Goal: Task Accomplishment & Management: Manage account settings

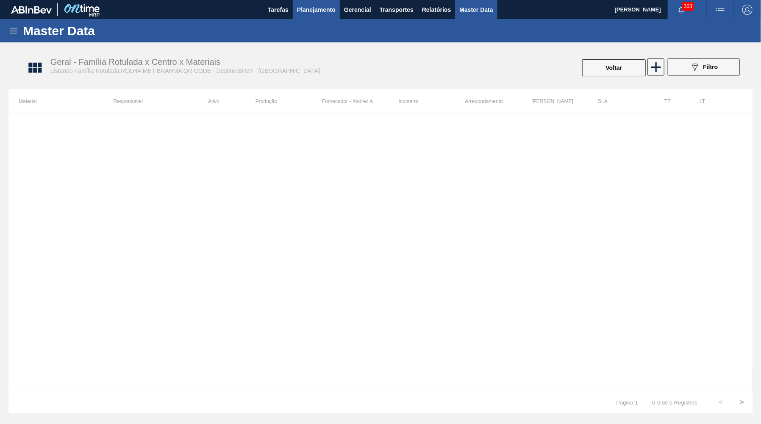
click at [325, 12] on span "Planejamento" at bounding box center [316, 10] width 39 height 10
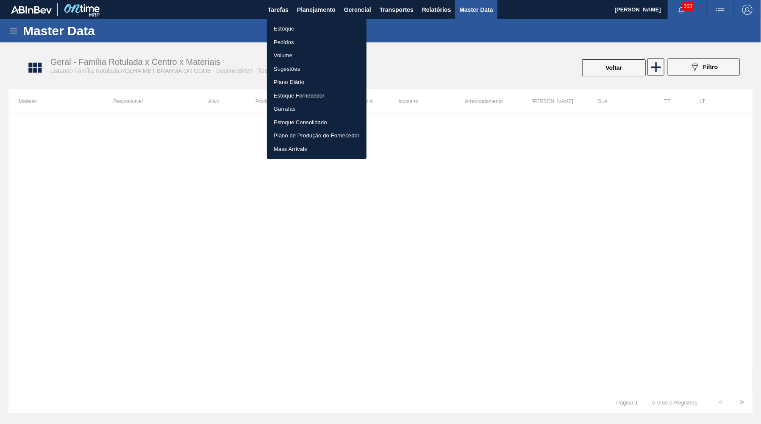
click at [310, 28] on li "Estoque" at bounding box center [317, 29] width 100 height 14
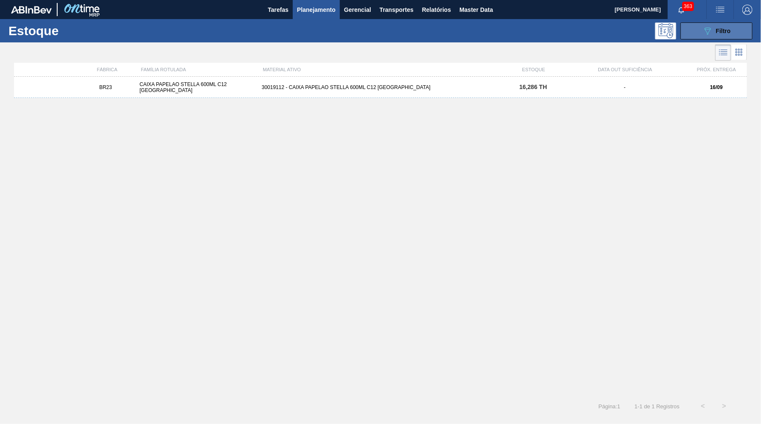
click at [707, 25] on button "089F7B8B-B2A5-4AFE-B5C0-19BA573D28AC Filtro" at bounding box center [717, 30] width 72 height 17
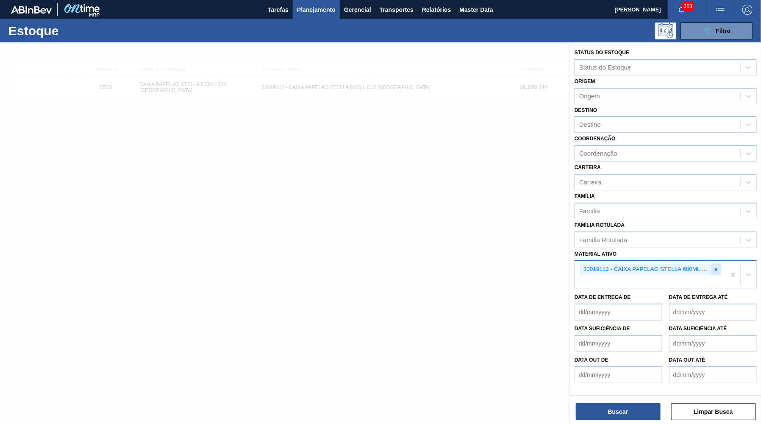
click at [718, 264] on div at bounding box center [716, 269] width 9 height 11
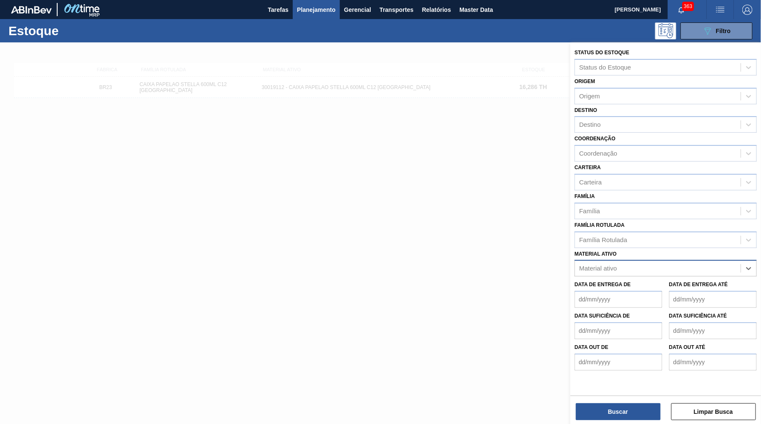
paste ativo "30017080"
type ativo "30017080"
click at [640, 281] on div "30017080 - LACRE CHOPP SPATEN 429" at bounding box center [666, 289] width 182 height 16
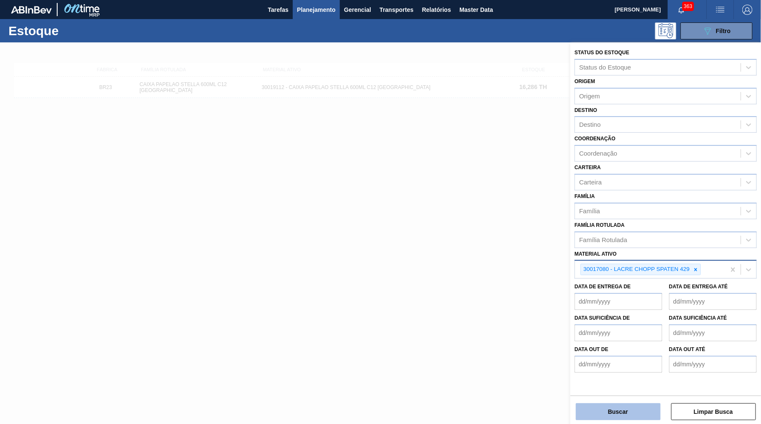
click at [634, 420] on button "Buscar" at bounding box center [618, 411] width 85 height 17
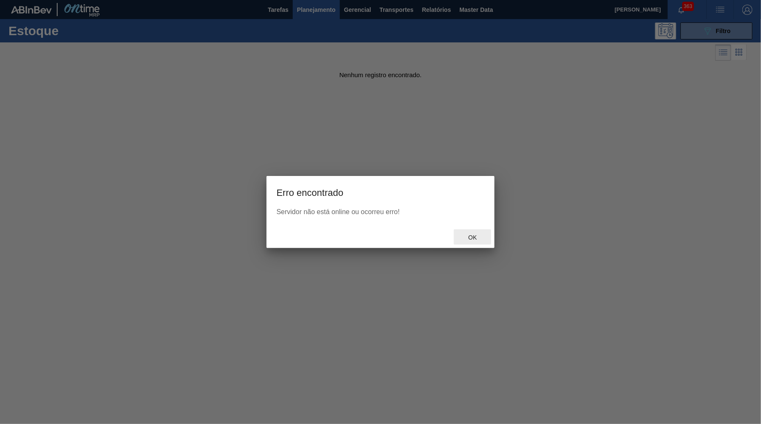
drag, startPoint x: 464, startPoint y: 233, endPoint x: 475, endPoint y: 233, distance: 10.6
click at [473, 233] on div "Ok" at bounding box center [472, 237] width 37 height 16
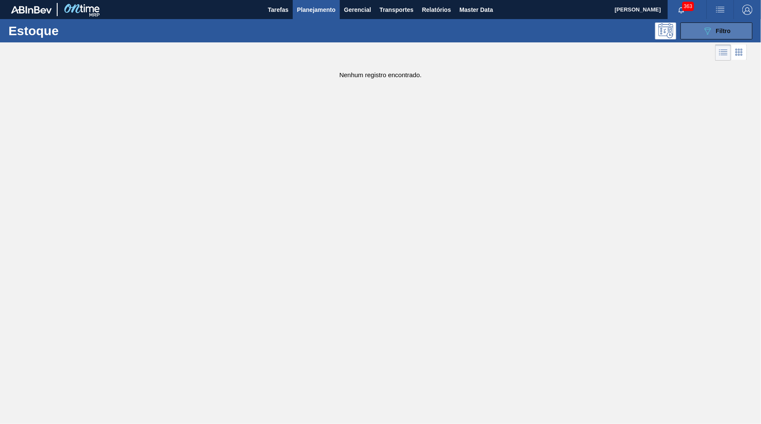
click at [732, 28] on button "089F7B8B-B2A5-4AFE-B5C0-19BA573D28AC Filtro" at bounding box center [717, 30] width 72 height 17
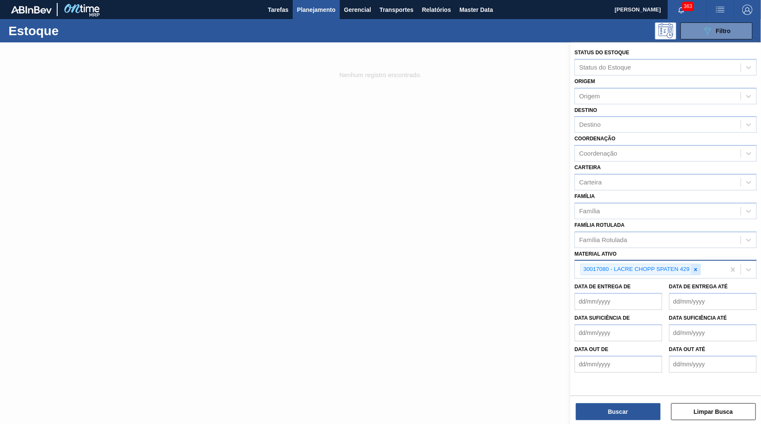
click at [696, 264] on div at bounding box center [695, 269] width 9 height 11
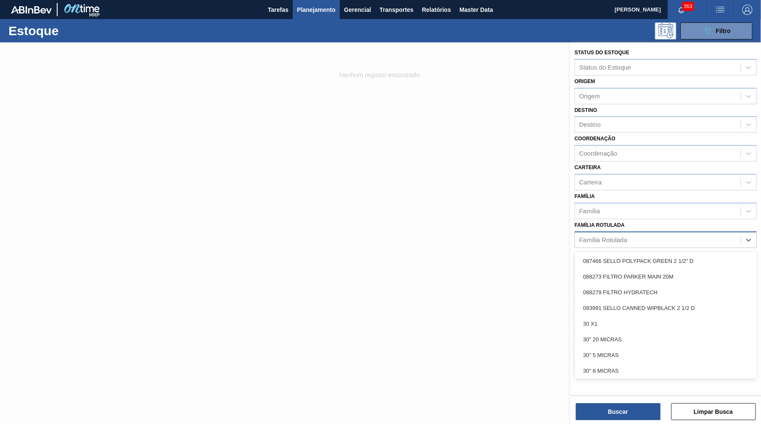
click at [676, 234] on div "Família Rotulada" at bounding box center [658, 240] width 166 height 12
paste Rotulada "CAIXA PAPELAO STELLA 600ML C12 PARAGUAI"
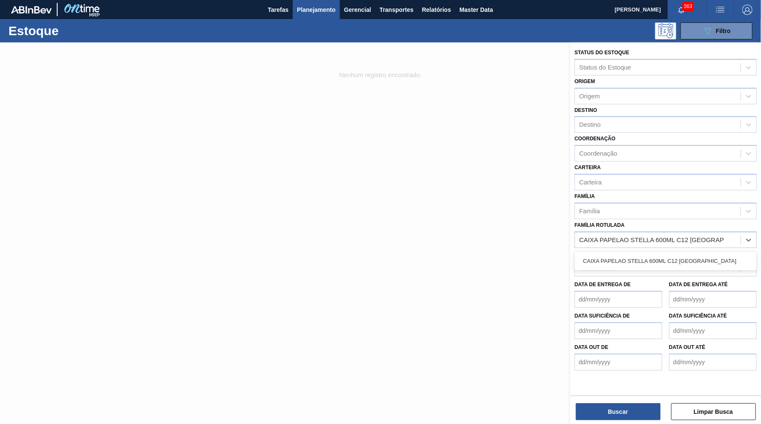
type Rotulada "CAIXA PAPELAO STELLA 600ML C12 PARAGUAI"
click at [667, 248] on div "Material ativo Material ativo" at bounding box center [666, 262] width 182 height 29
click at [667, 234] on div "Família Rotulada" at bounding box center [658, 240] width 166 height 12
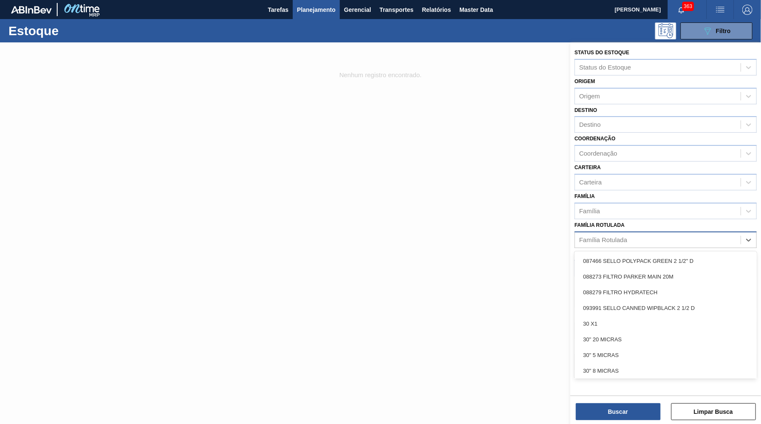
paste Rotulada "CAIXA PAPELAO STELLA 600ML C12 PARAGUAI"
type Rotulada "CAIXA PAPELAO STELLA 600ML C12 PARAGUAI"
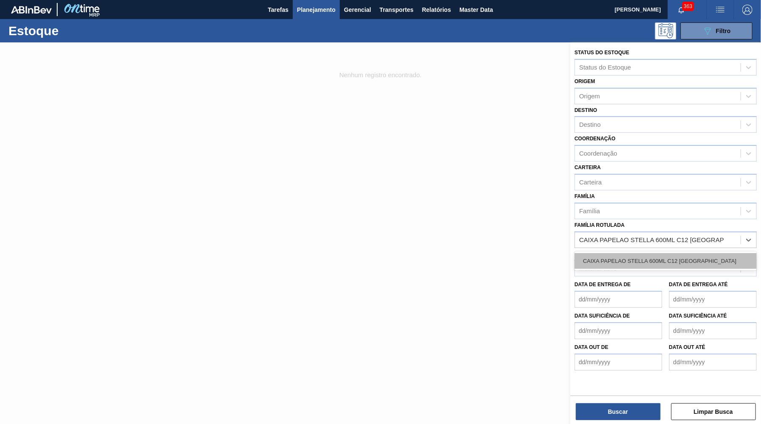
click at [666, 253] on div "CAIXA PAPELAO STELLA 600ML C12 PARAGUAI" at bounding box center [666, 261] width 182 height 16
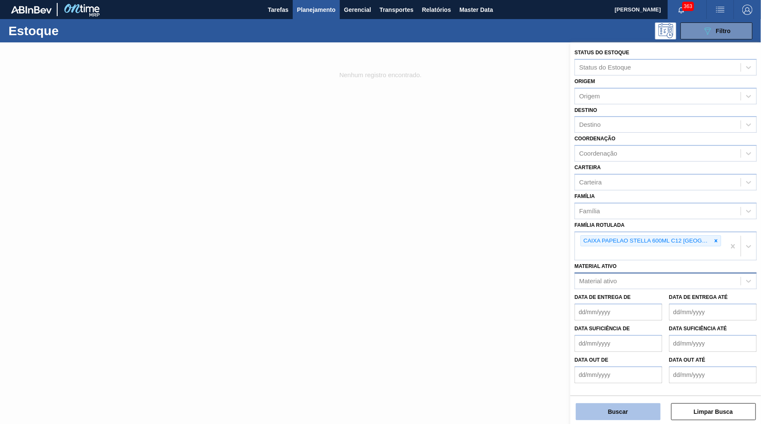
click at [607, 419] on button "Buscar" at bounding box center [618, 411] width 85 height 17
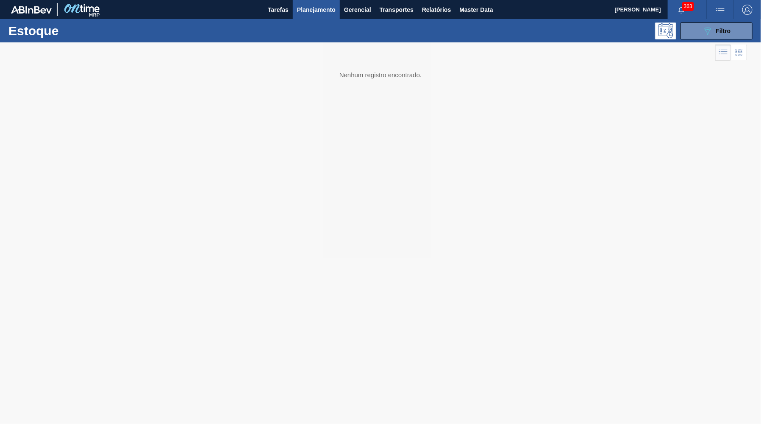
drag, startPoint x: 339, startPoint y: 74, endPoint x: 431, endPoint y: 74, distance: 92.0
click at [431, 74] on div at bounding box center [380, 232] width 761 height 381
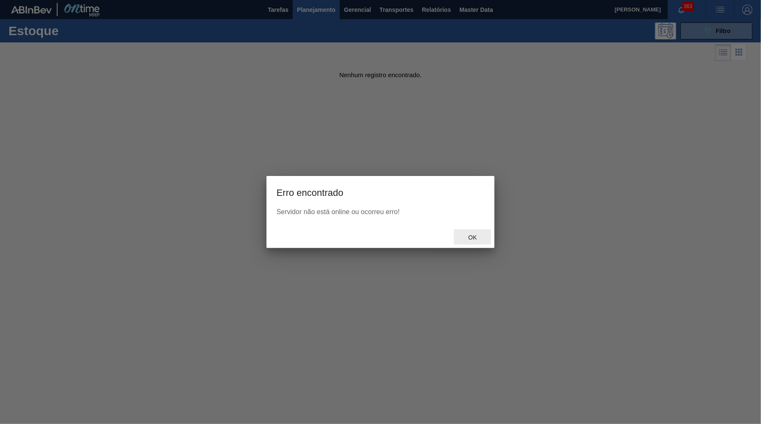
click at [487, 236] on div "Ok" at bounding box center [472, 237] width 37 height 16
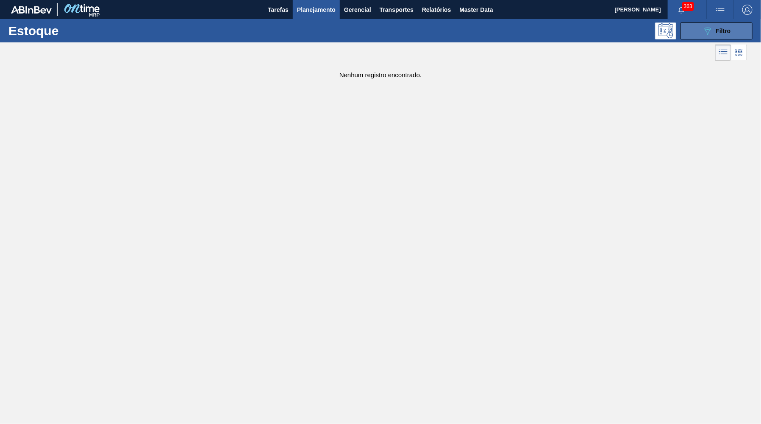
click at [744, 31] on button "089F7B8B-B2A5-4AFE-B5C0-19BA573D28AC Filtro" at bounding box center [717, 30] width 72 height 17
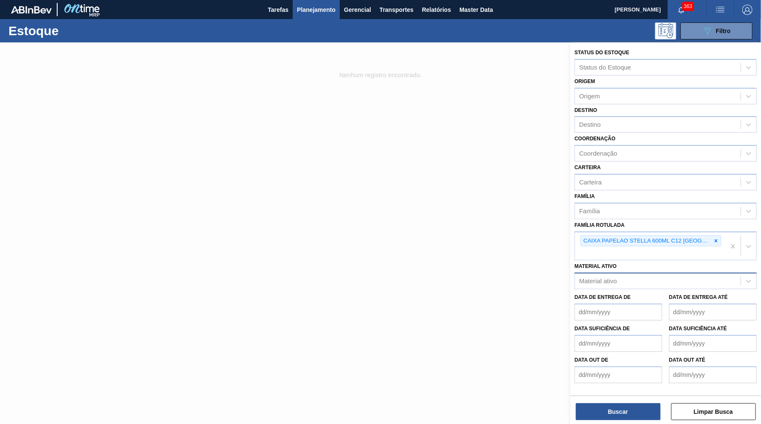
click at [612, 422] on div "Status do Estoque Status do Estoque Origem Origem Destino Destino Coordenação C…" at bounding box center [665, 233] width 191 height 383
click at [605, 414] on button "Buscar" at bounding box center [618, 411] width 85 height 17
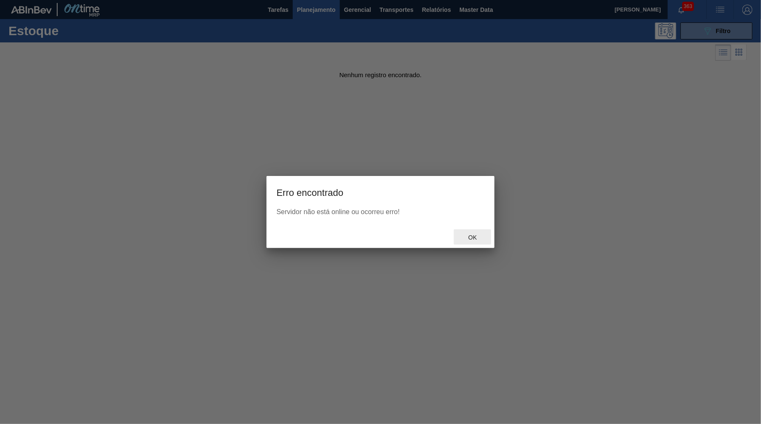
click at [480, 235] on span "Ok" at bounding box center [473, 237] width 22 height 7
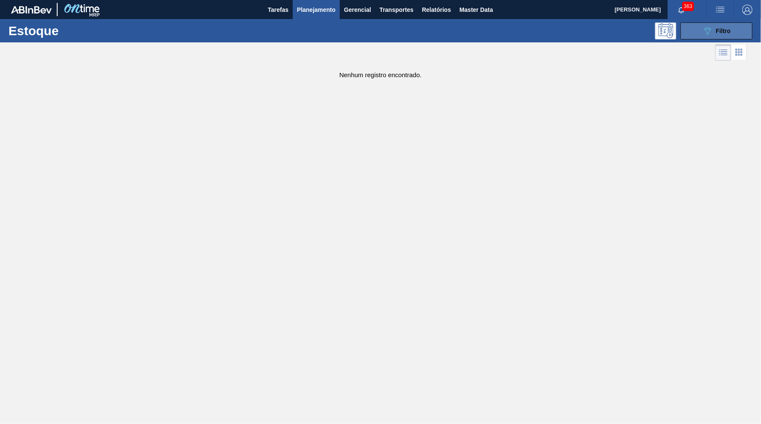
click at [711, 27] on icon "089F7B8B-B2A5-4AFE-B5C0-19BA573D28AC" at bounding box center [708, 31] width 10 height 10
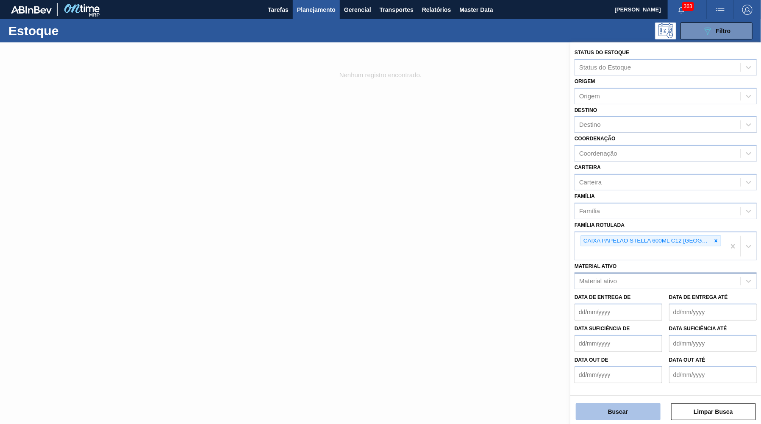
click at [612, 413] on button "Buscar" at bounding box center [618, 411] width 85 height 17
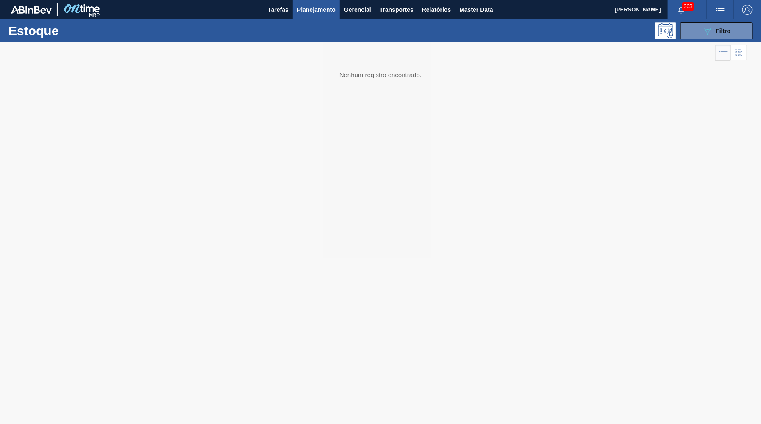
click at [748, 6] on img "button" at bounding box center [747, 10] width 10 height 10
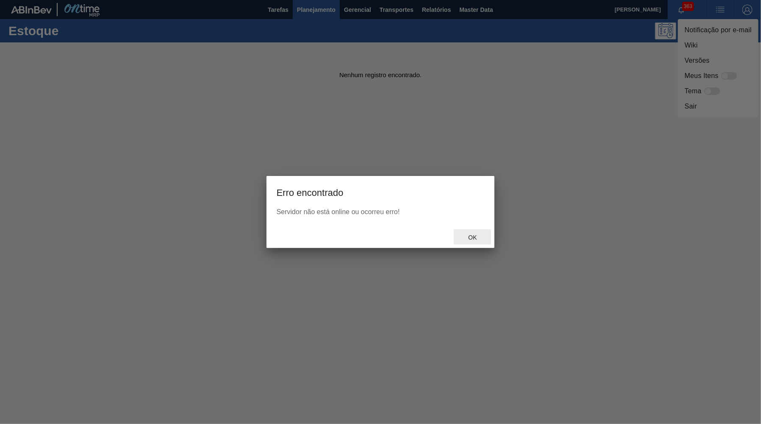
click at [469, 238] on span "Ok" at bounding box center [473, 237] width 22 height 7
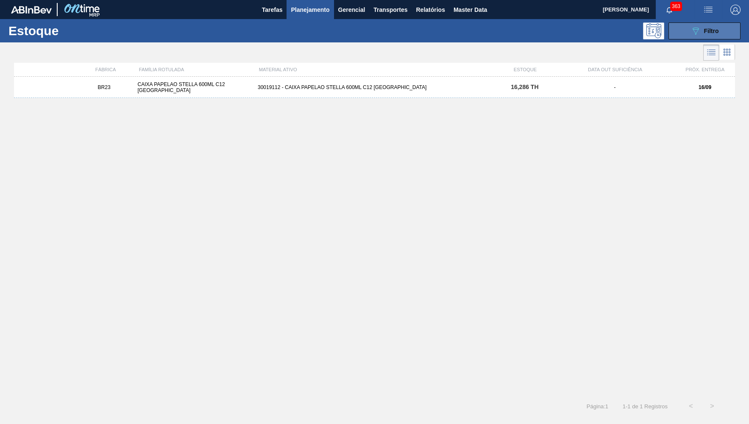
click at [711, 28] on span "Filtro" at bounding box center [711, 31] width 15 height 7
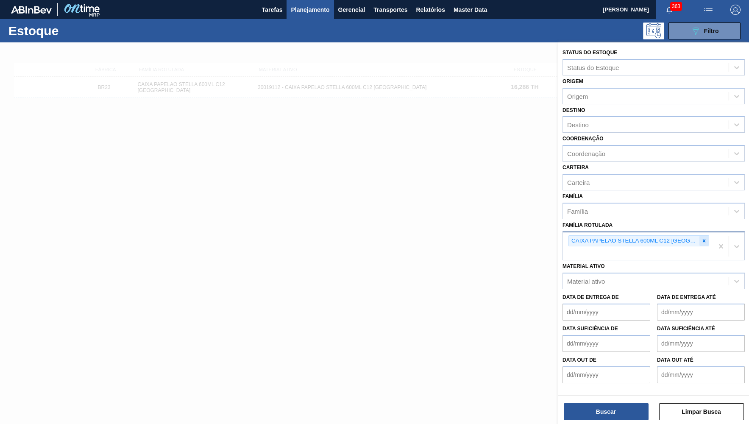
click at [706, 238] on icon at bounding box center [704, 241] width 6 height 6
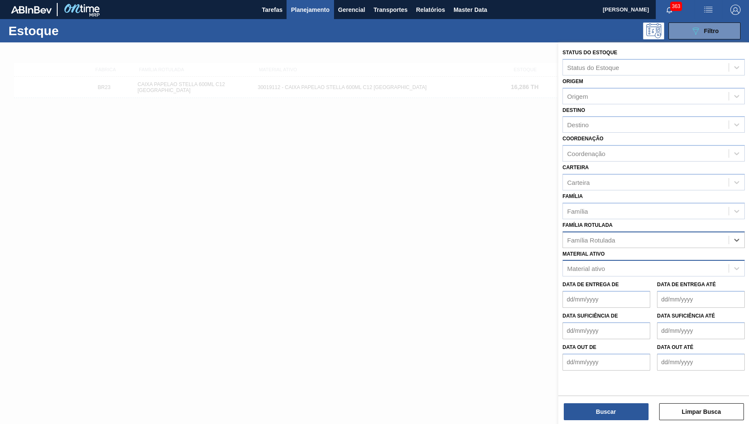
click at [595, 262] on div "Material ativo" at bounding box center [646, 268] width 166 height 12
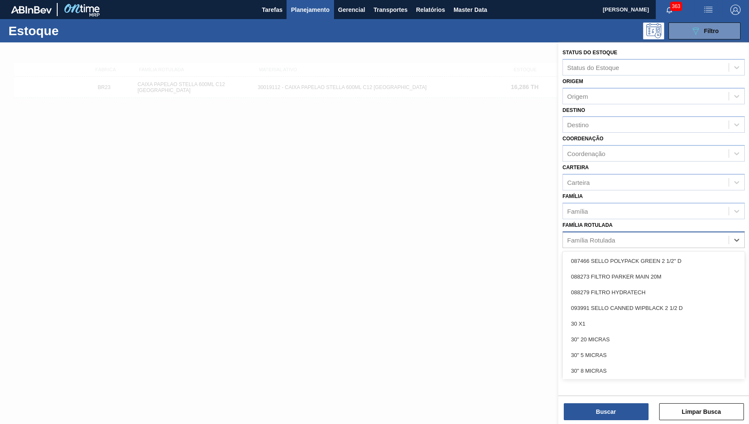
click at [592, 236] on div "Família Rotulada" at bounding box center [591, 239] width 48 height 7
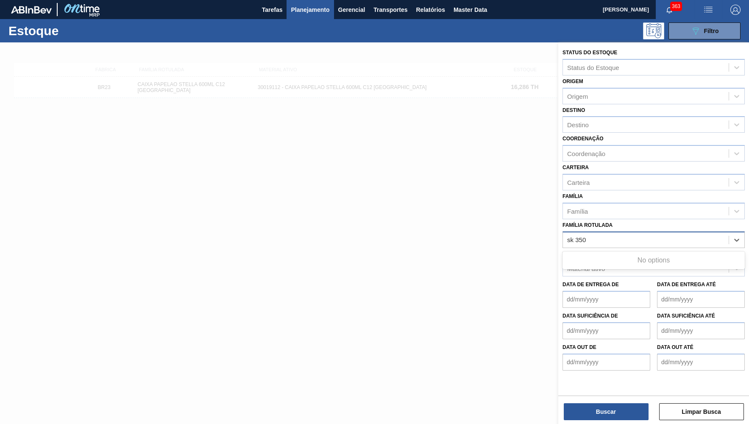
type Rotulada "sk 350"
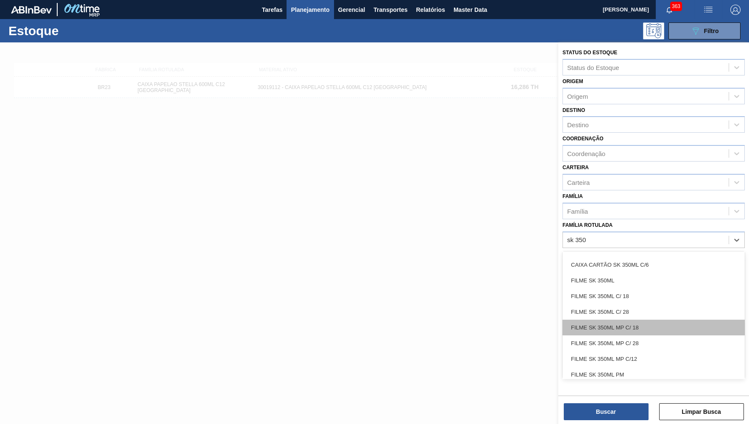
scroll to position [80, 0]
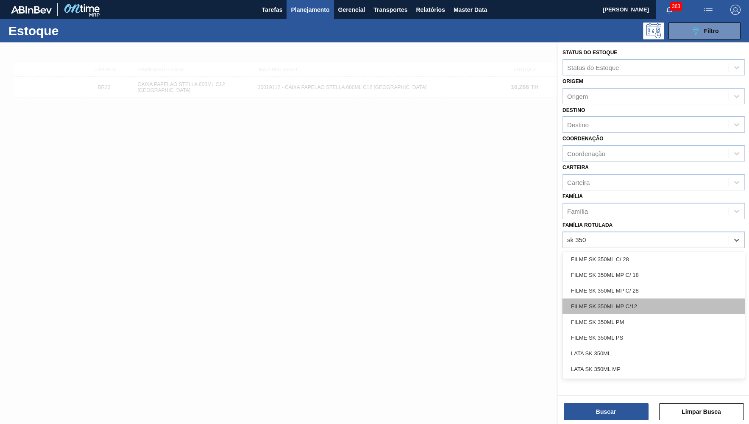
click at [620, 298] on div "FILME SK 350ML MP C/12" at bounding box center [653, 306] width 182 height 16
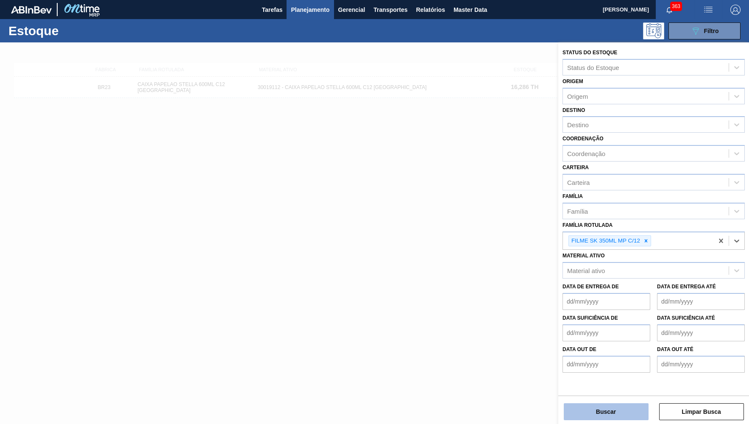
click at [614, 420] on button "Buscar" at bounding box center [606, 411] width 85 height 17
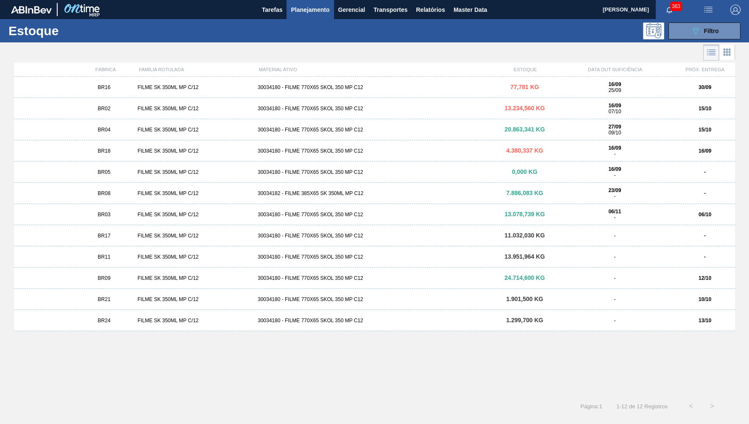
click at [114, 85] on div "BR16" at bounding box center [104, 87] width 60 height 6
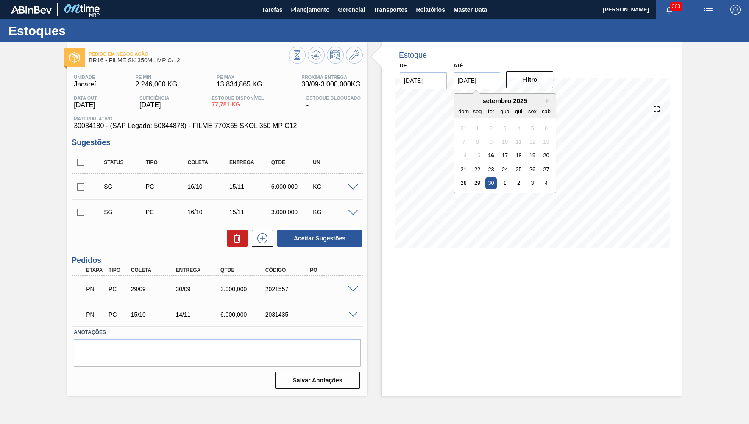
click at [471, 80] on input "30/09/2025" at bounding box center [476, 80] width 47 height 17
click at [262, 244] on button at bounding box center [262, 238] width 21 height 17
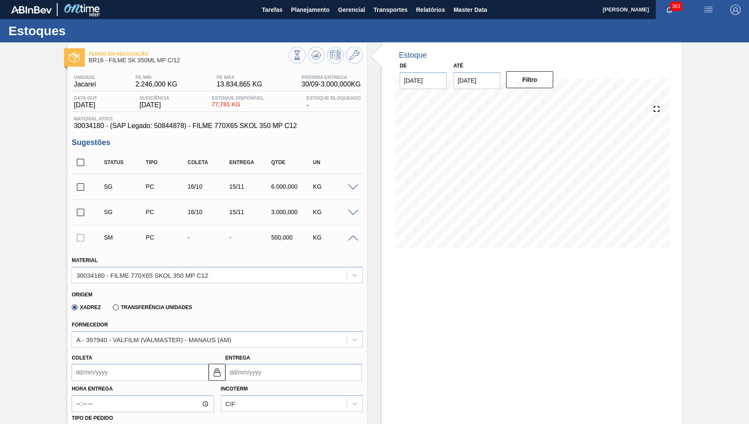
scroll to position [83, 0]
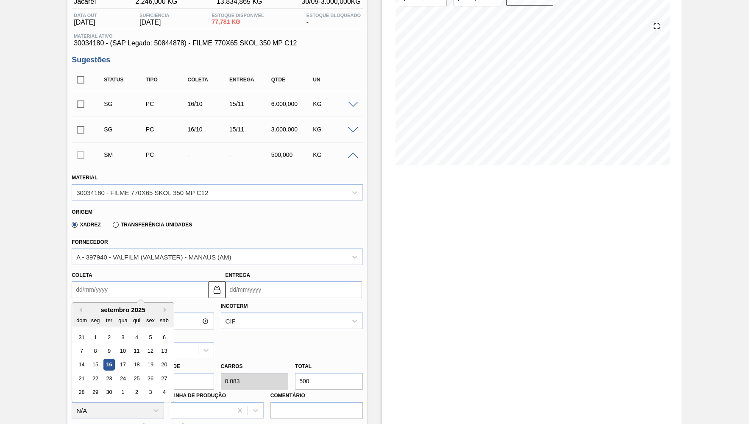
click at [160, 283] on input "Coleta" at bounding box center [140, 289] width 136 height 17
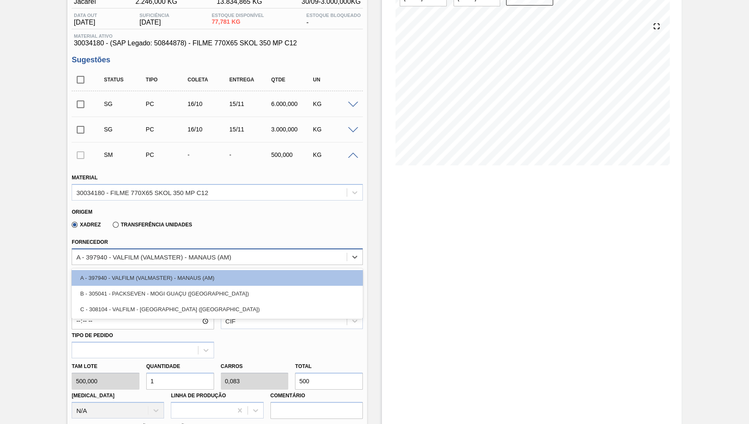
click at [157, 258] on div "A - 397940 - VALFILM (VALMASTER) - MANAUS (AM)" at bounding box center [153, 256] width 155 height 7
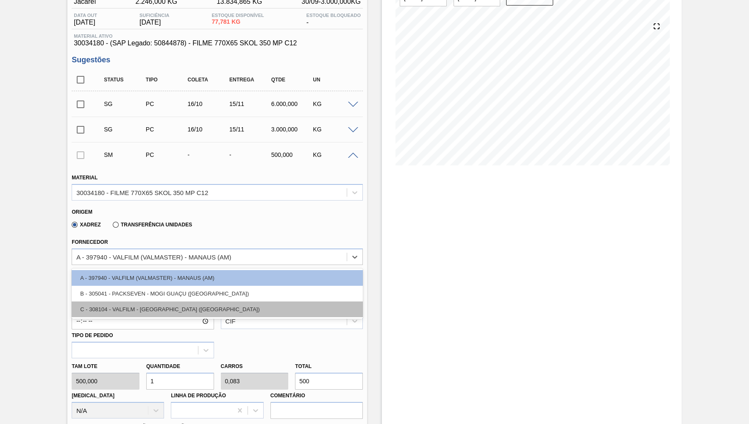
click at [145, 310] on div "C - 308104 - VALFILM - ITAMONTE (MG)" at bounding box center [217, 309] width 291 height 16
type input "0,1"
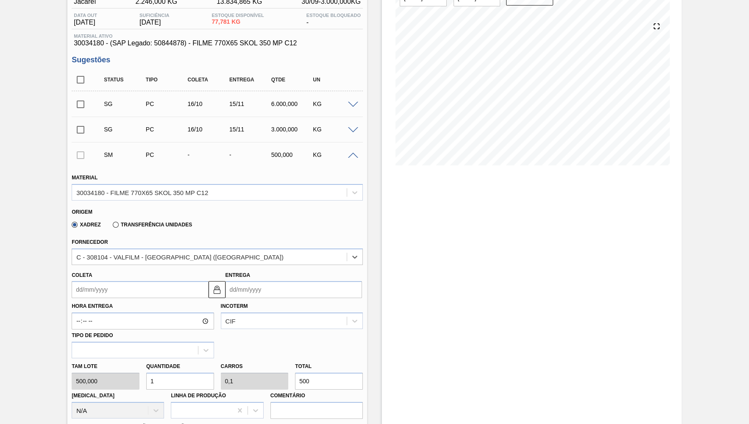
scroll to position [0, 0]
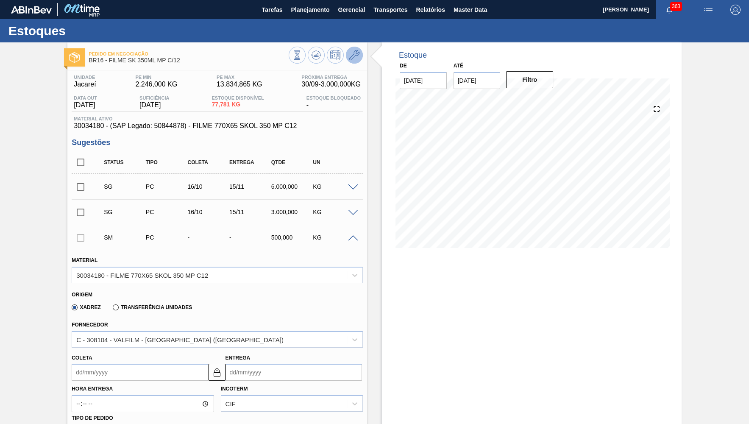
click at [355, 60] on button at bounding box center [354, 55] width 17 height 17
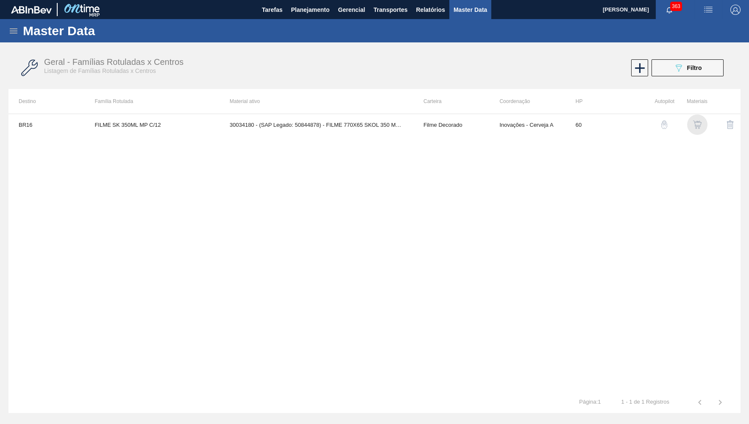
click at [695, 128] on img "button" at bounding box center [697, 124] width 8 height 8
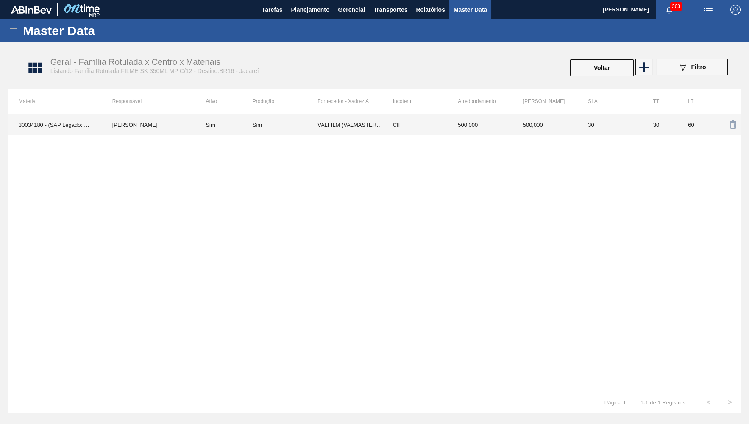
click at [416, 128] on td "CIF" at bounding box center [415, 124] width 65 height 21
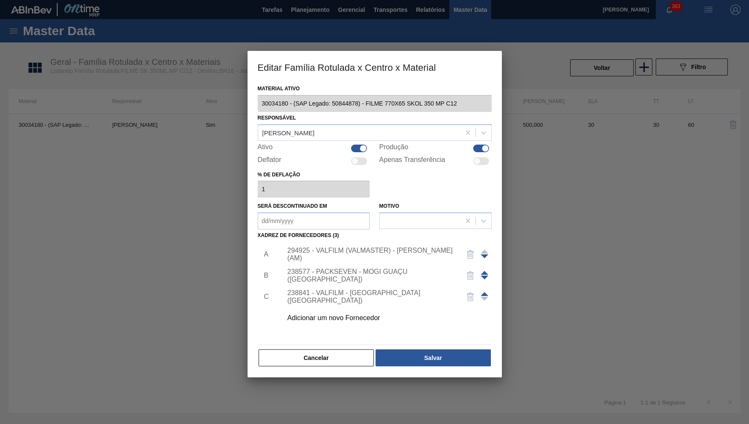
click at [339, 314] on div "Adicionar um novo Fornecedor" at bounding box center [370, 318] width 166 height 8
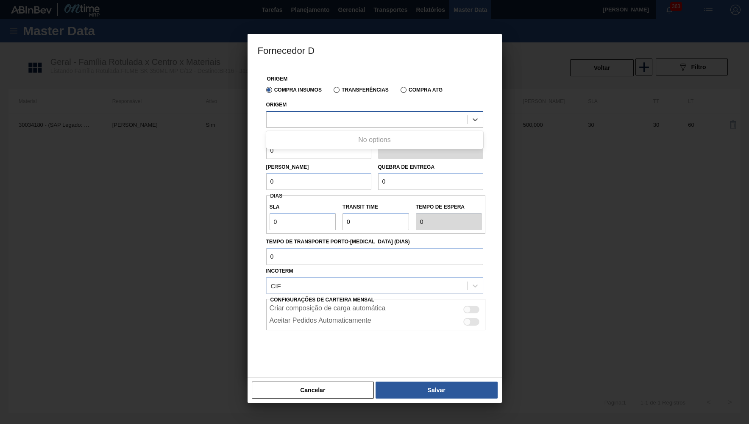
click at [323, 125] on div at bounding box center [374, 119] width 217 height 17
click at [313, 386] on button "Cancelar" at bounding box center [313, 389] width 122 height 17
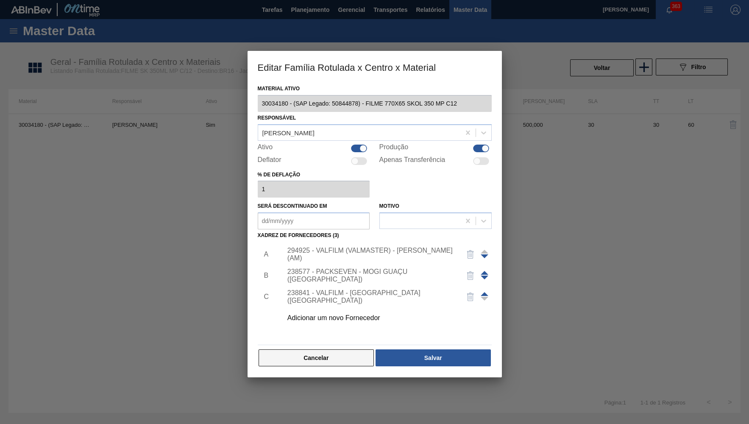
click at [303, 349] on button "Cancelar" at bounding box center [317, 357] width 116 height 17
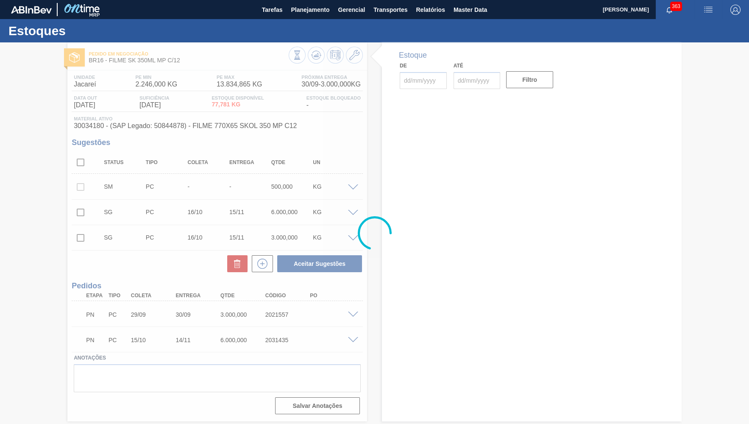
type input "[DATE]"
type input "31/10/2025"
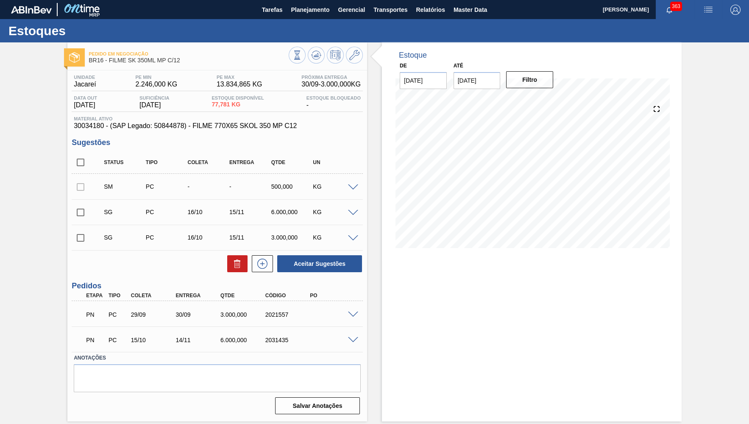
click at [354, 183] on div at bounding box center [354, 186] width 17 height 6
click at [354, 185] on span at bounding box center [353, 187] width 10 height 6
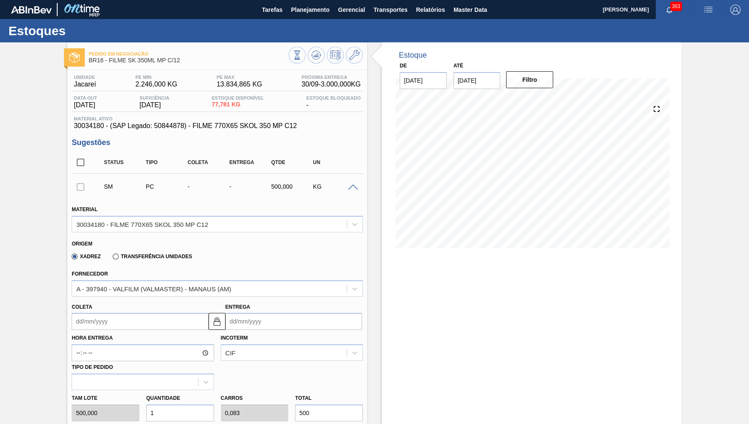
scroll to position [124, 0]
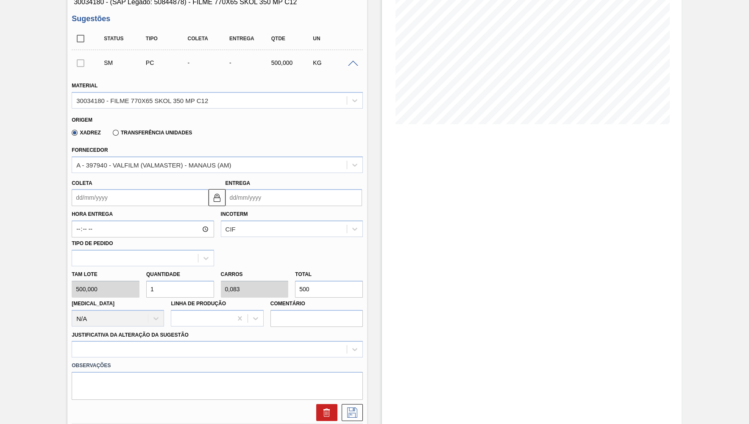
click at [299, 190] on input "Entrega" at bounding box center [293, 197] width 136 height 17
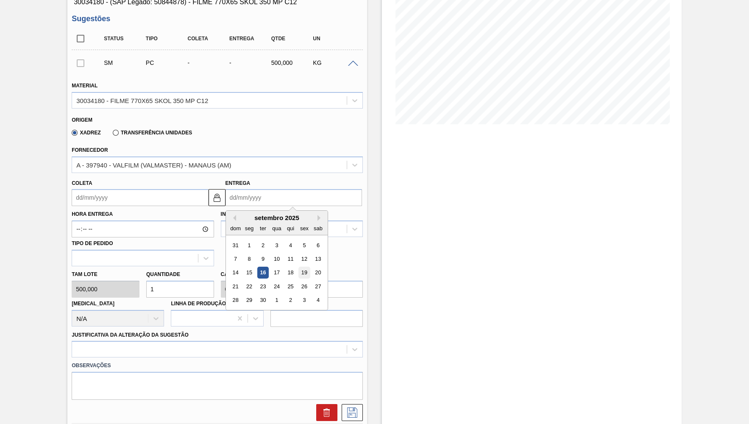
click at [302, 267] on div "19" at bounding box center [303, 272] width 11 height 11
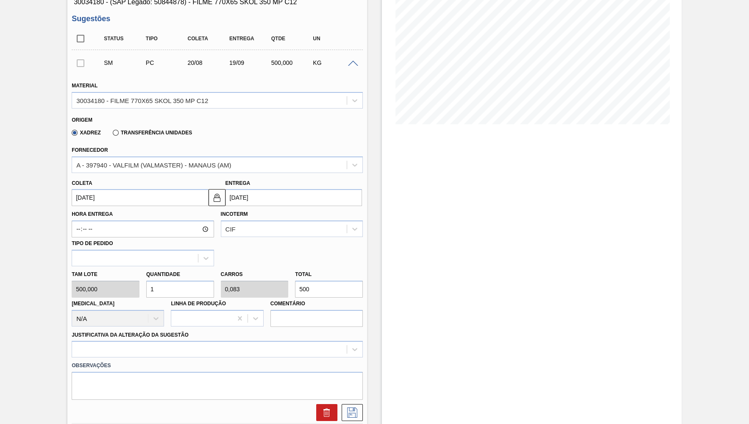
type input "20/08/2025"
type input "19/09/2025"
drag, startPoint x: 310, startPoint y: 288, endPoint x: 218, endPoint y: 296, distance: 92.3
click at [295, 296] on input "500" at bounding box center [329, 289] width 68 height 17
type input "0,004"
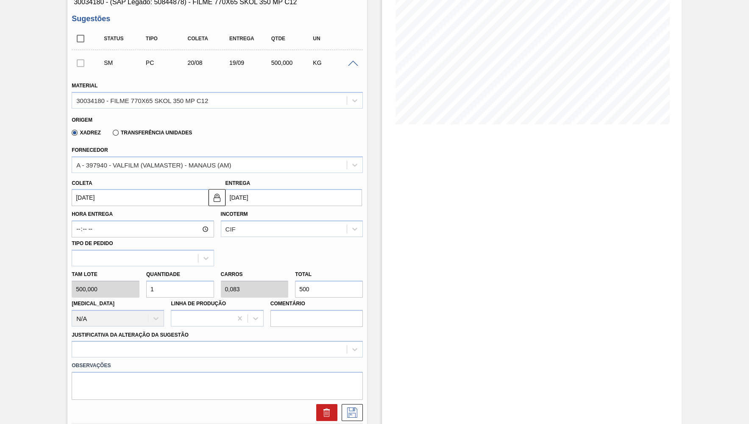
type input "0"
type input "2"
type input "0,04"
type input "0,003"
type input "20"
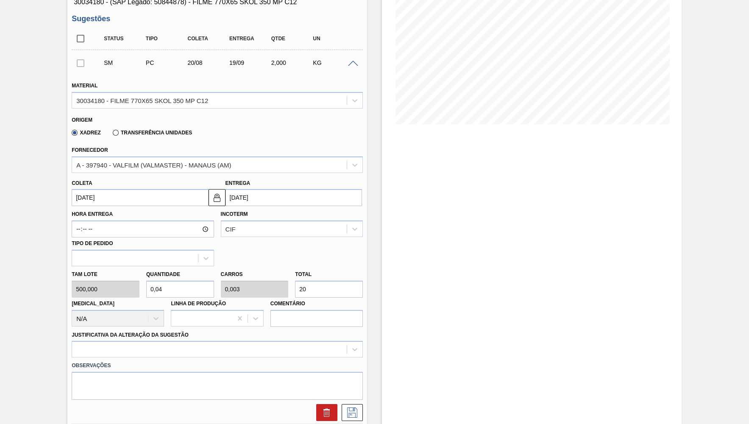
type input "0,4"
type input "0,033"
type input "200"
type input "4"
type input "0,333"
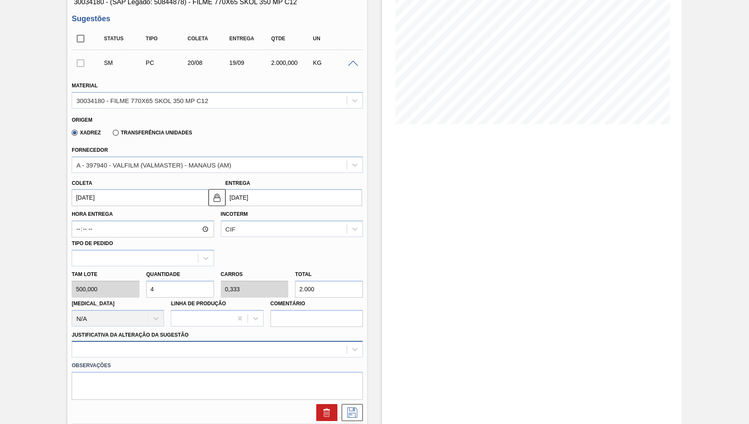
type input "2.000"
click at [242, 341] on div at bounding box center [217, 349] width 291 height 17
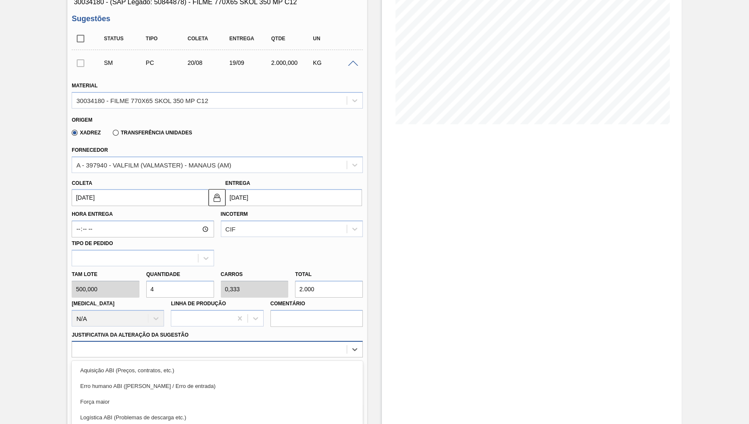
scroll to position [185, 0]
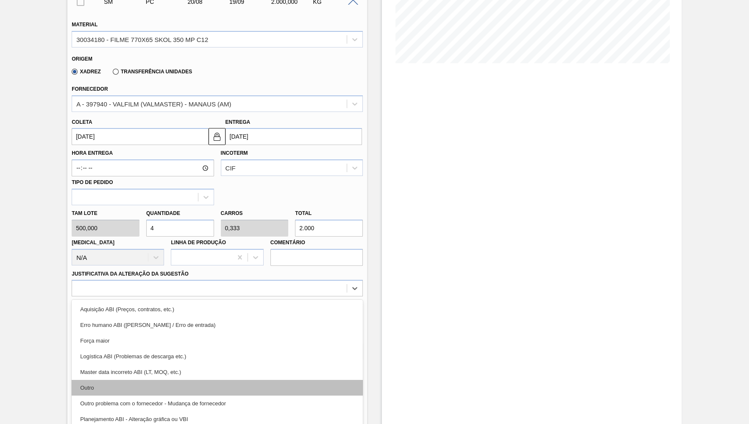
click at [223, 380] on div "Outro" at bounding box center [217, 388] width 291 height 16
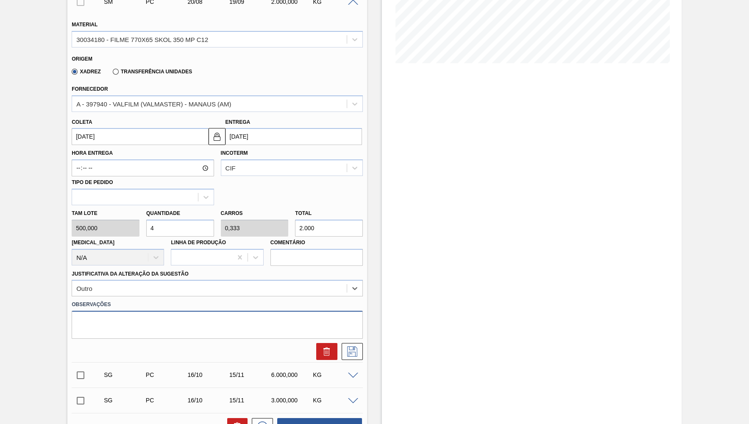
click at [143, 322] on textarea at bounding box center [217, 325] width 291 height 28
click at [131, 311] on textarea at bounding box center [217, 325] width 291 height 28
paste textarea "2.000,000"
paste textarea "2006642"
type textarea "Virada do card 2006642 para este"
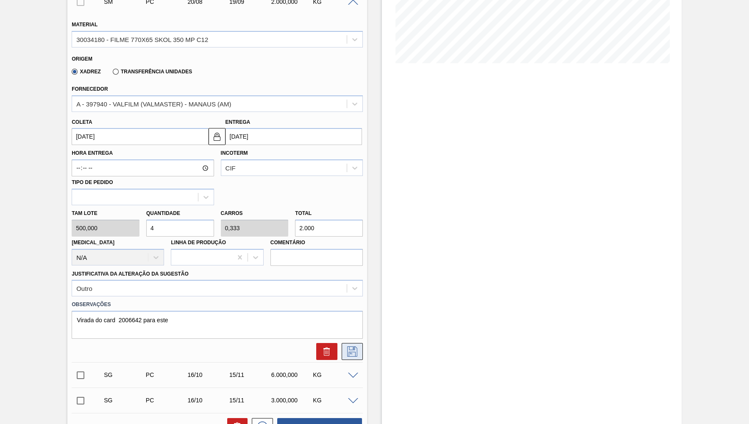
click at [352, 350] on icon at bounding box center [352, 351] width 14 height 10
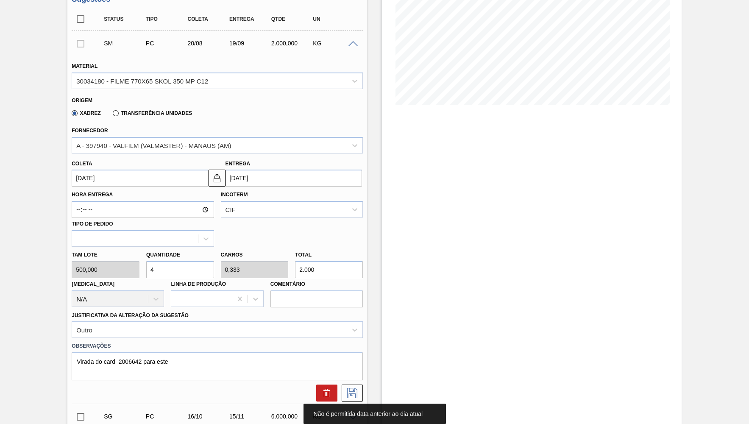
click at [225, 132] on div "Fornecedor A - 397940 - VALFILM (VALMASTER) - MANAUS (AM)" at bounding box center [217, 139] width 291 height 29
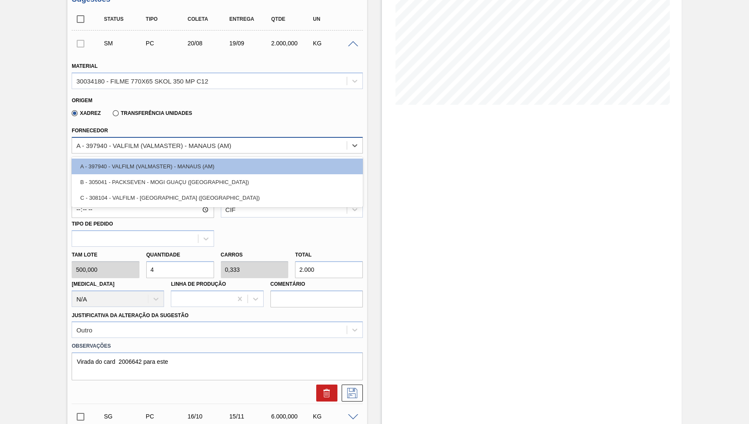
click at [228, 139] on div "A - 397940 - VALFILM (VALMASTER) - MANAUS (AM)" at bounding box center [209, 145] width 275 height 12
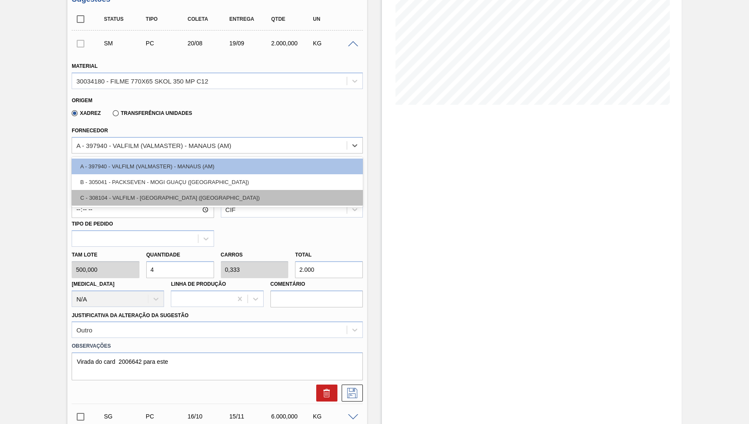
click at [236, 190] on div "C - 308104 - VALFILM - ITAMONTE (MG)" at bounding box center [217, 198] width 291 height 16
type input "23/08/2025"
type input "0,4"
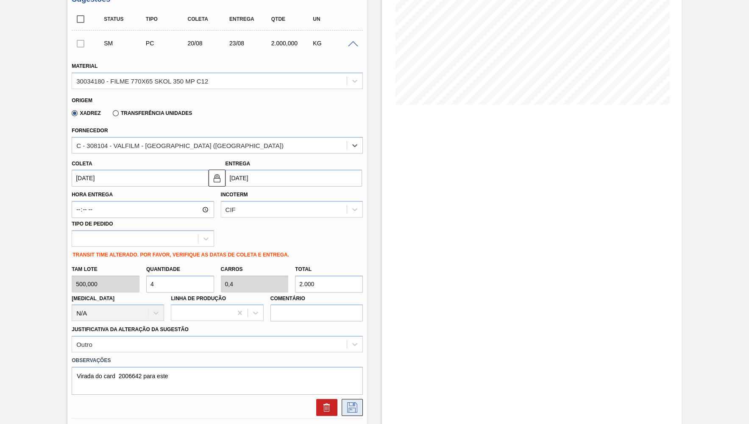
click at [361, 399] on button at bounding box center [352, 407] width 21 height 17
click at [233, 336] on div "Outro" at bounding box center [217, 344] width 291 height 17
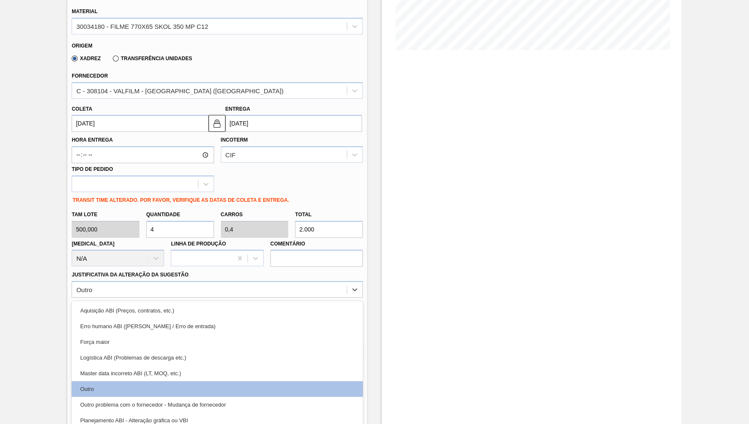
click at [341, 193] on div "TRANSIT TIME ALTERADO. POR FAVOR, VERIFIQUE AS DATAS DE COLETA E ENTREGA." at bounding box center [217, 199] width 298 height 14
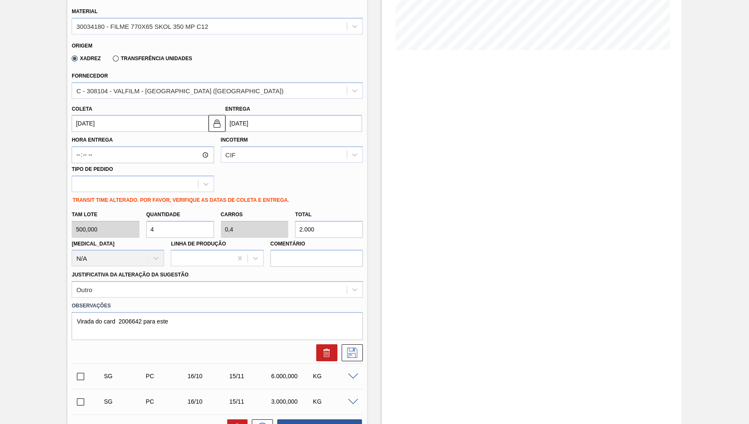
click at [342, 340] on div at bounding box center [217, 350] width 298 height 21
click at [362, 344] on button at bounding box center [352, 352] width 21 height 17
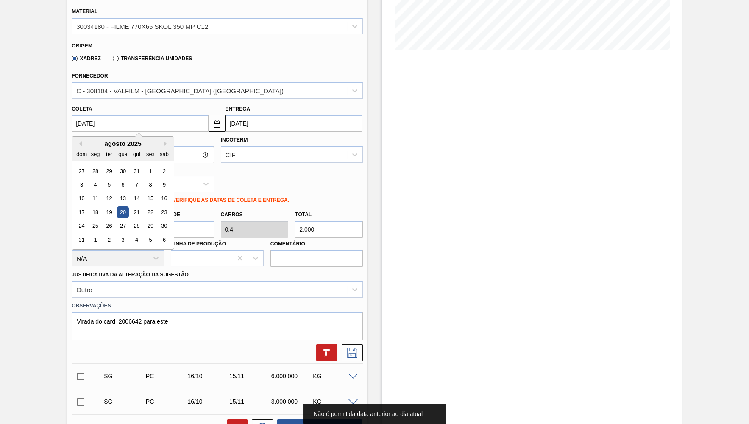
click at [185, 128] on input "20/08/2025" at bounding box center [140, 123] width 136 height 17
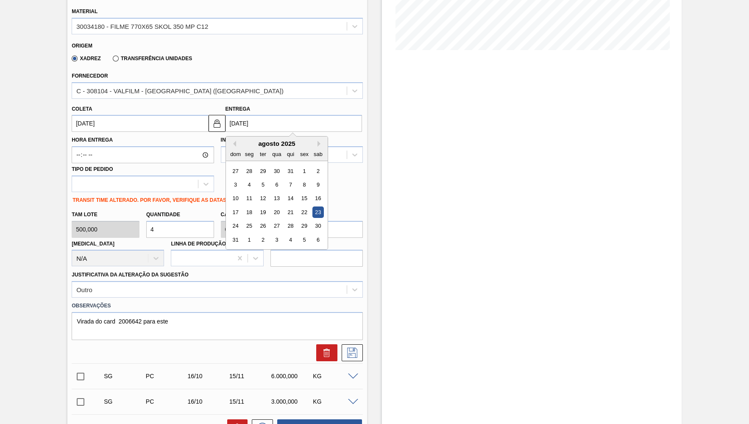
click at [278, 129] on input "23/08/2025" at bounding box center [293, 123] width 136 height 17
click at [317, 141] on button "Next Month" at bounding box center [320, 144] width 6 height 6
click at [303, 193] on div "19" at bounding box center [303, 198] width 11 height 11
type input "[DATE]"
type input "19/09/2025"
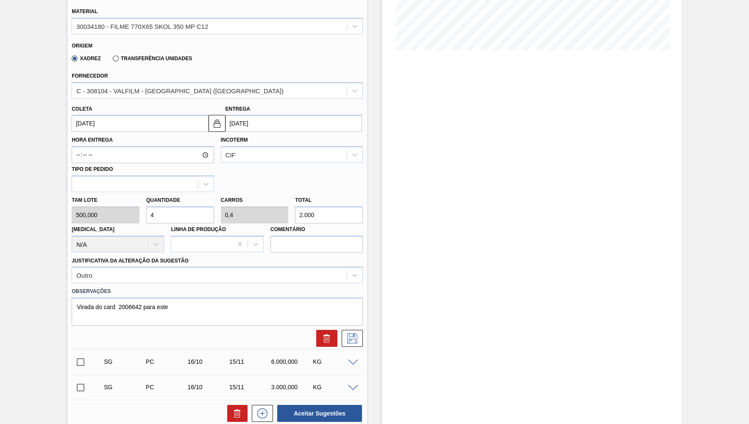
click at [298, 118] on input "19/09/2025" at bounding box center [293, 123] width 136 height 17
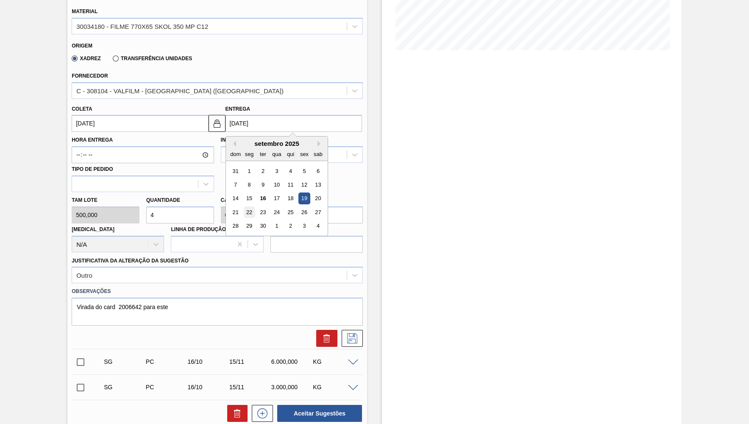
click at [243, 208] on div "22" at bounding box center [248, 211] width 11 height 11
type input "19/09/2025"
type input "22/09/2025"
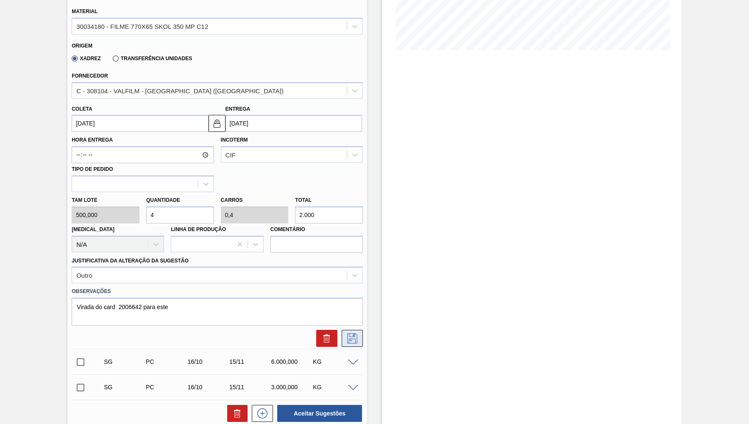
click at [358, 333] on icon at bounding box center [352, 338] width 14 height 10
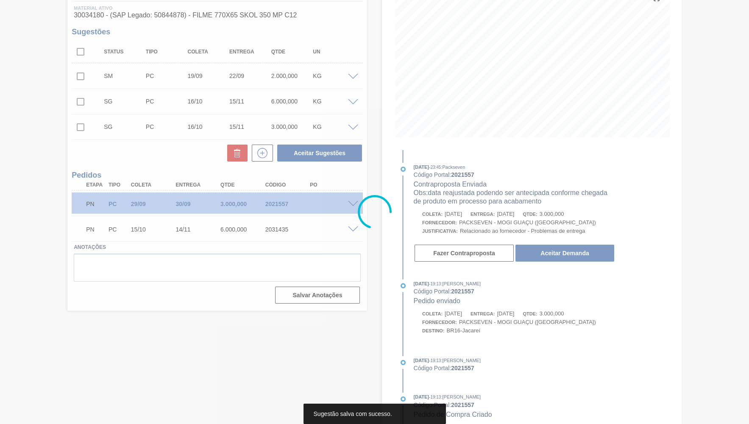
scroll to position [0, 0]
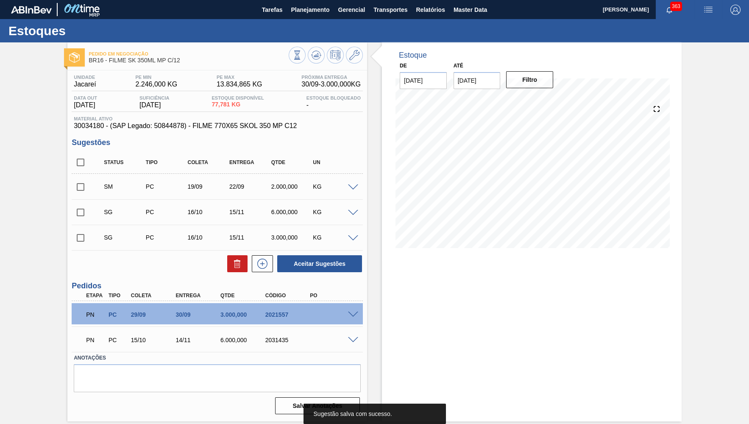
click at [355, 315] on span at bounding box center [353, 314] width 10 height 6
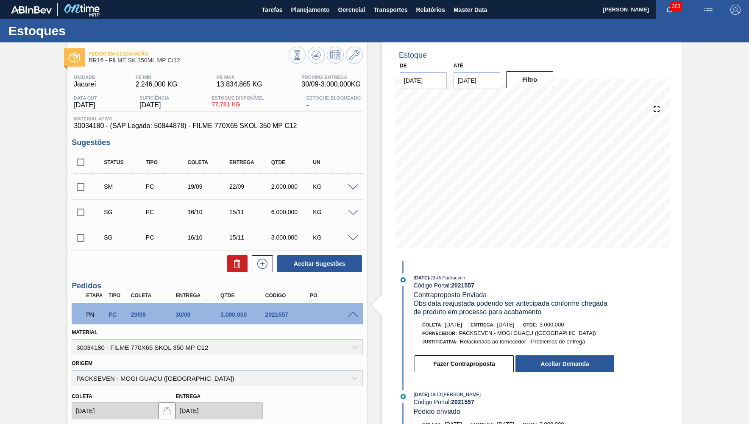
click at [353, 310] on div "PN PC 29/09 30/09 3.000,000 2021557" at bounding box center [217, 313] width 291 height 21
click at [353, 311] on div "PN PC 29/09 30/09 3.000,000 2021557" at bounding box center [217, 313] width 291 height 21
click at [351, 313] on span at bounding box center [353, 314] width 10 height 6
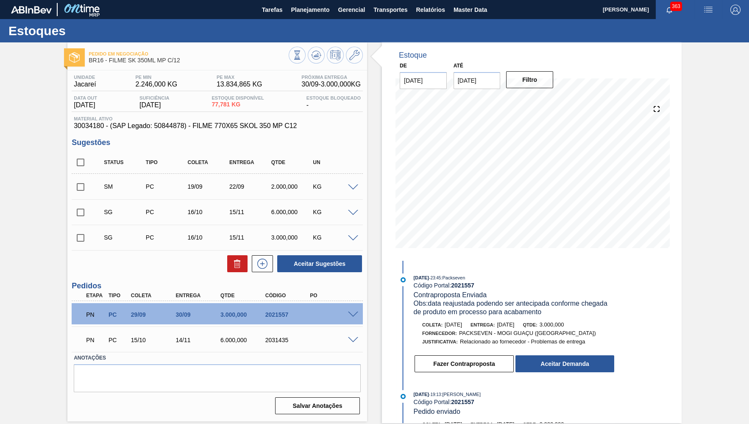
drag, startPoint x: 565, startPoint y: 362, endPoint x: 574, endPoint y: 275, distance: 88.1
click at [574, 275] on div "15/09/2025 - 23:45 : Packseven Código Portal: 2021557 Contraproposta Enviada Ob…" at bounding box center [506, 325] width 218 height 104
click at [86, 186] on input "checkbox" at bounding box center [81, 187] width 18 height 18
click at [342, 198] on div "SM PC 19/09 22/09 2.000,000 KG Material 30034180 - FILME 770X65 SKOL 350 MP C12…" at bounding box center [217, 186] width 291 height 25
click at [356, 178] on div "SM PC 19/09 22/09 2.000,000 KG" at bounding box center [217, 186] width 291 height 21
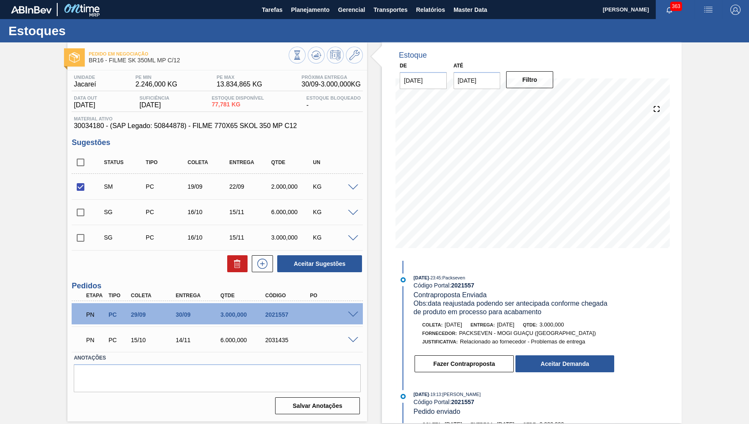
click at [352, 190] on div "SM PC 19/09 22/09 2.000,000 KG" at bounding box center [217, 186] width 291 height 21
click at [355, 189] on span at bounding box center [353, 187] width 10 height 6
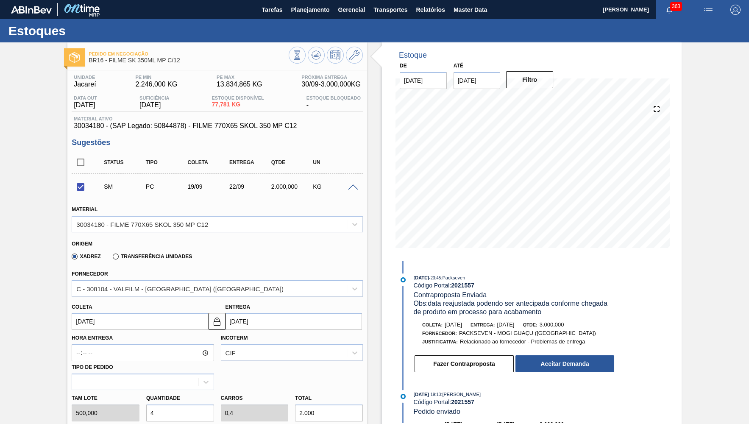
click at [355, 187] on span at bounding box center [353, 187] width 10 height 6
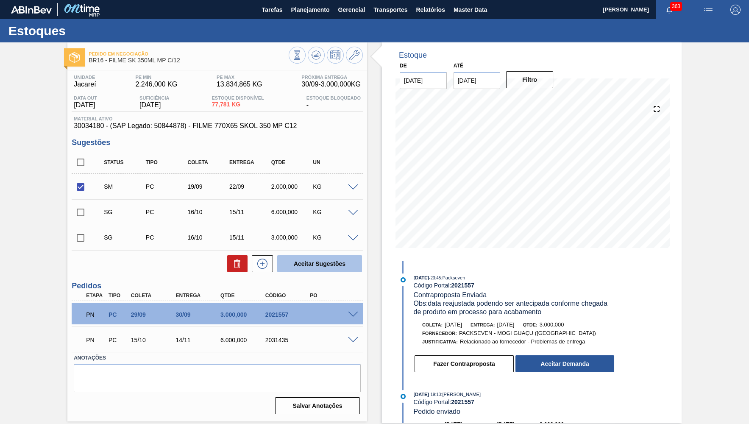
click at [342, 260] on button "Aceitar Sugestões" at bounding box center [319, 263] width 85 height 17
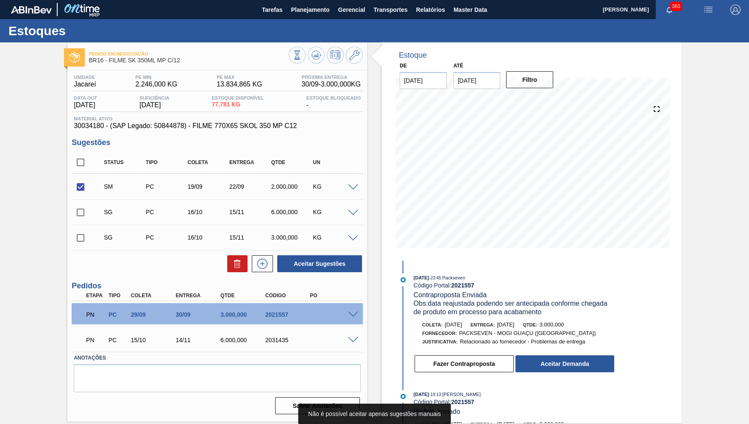
click at [75, 185] on input "checkbox" at bounding box center [81, 187] width 18 height 18
checkbox input "false"
click at [83, 164] on input "checkbox" at bounding box center [81, 162] width 18 height 18
checkbox input "true"
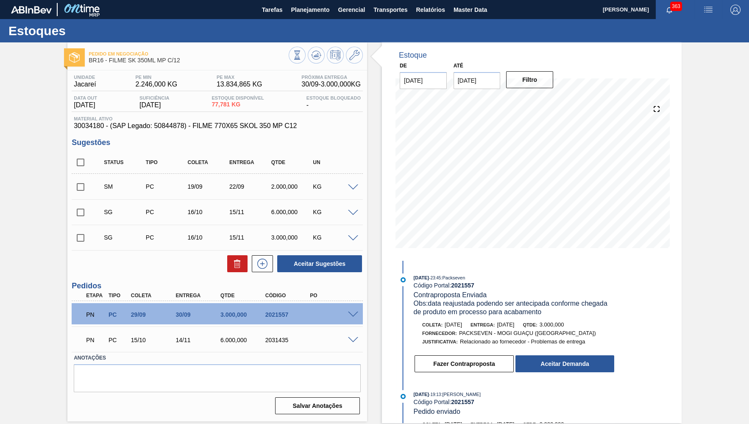
checkbox input "true"
click at [78, 182] on input "checkbox" at bounding box center [81, 187] width 18 height 18
checkbox input "false"
click at [241, 270] on button at bounding box center [237, 263] width 20 height 17
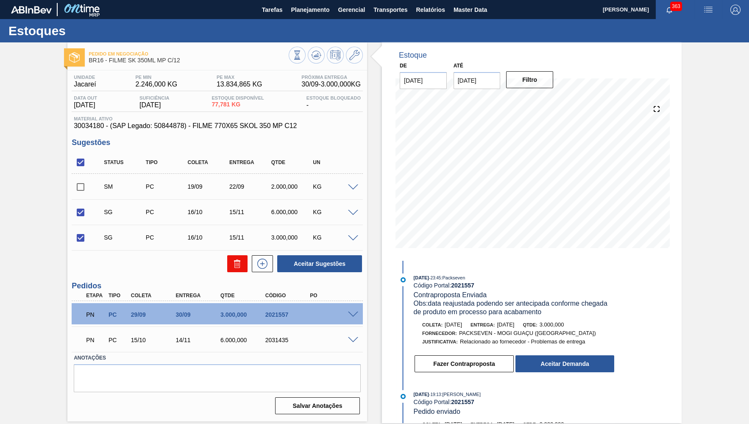
checkbox input "false"
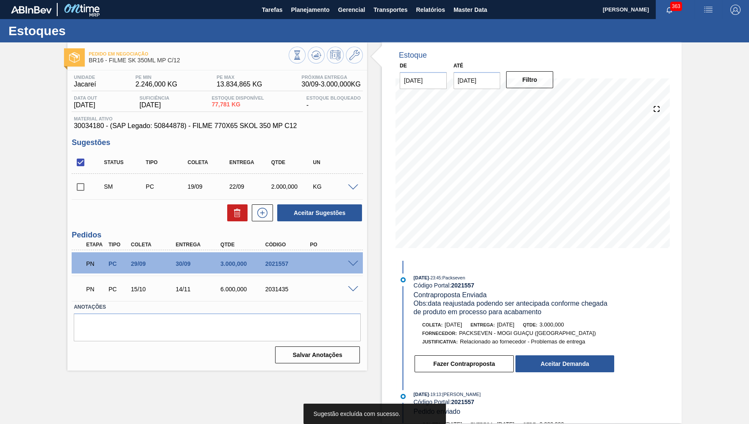
click at [90, 186] on span at bounding box center [95, 186] width 12 height 17
click at [73, 188] on input "checkbox" at bounding box center [81, 187] width 18 height 18
checkbox input "true"
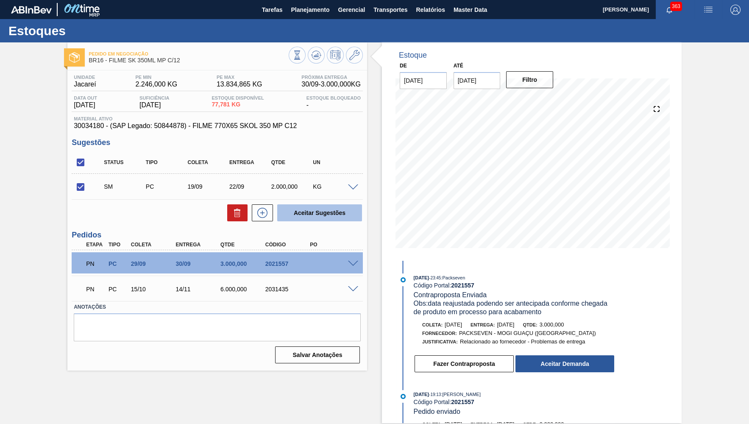
click at [309, 211] on button "Aceitar Sugestões" at bounding box center [319, 212] width 85 height 17
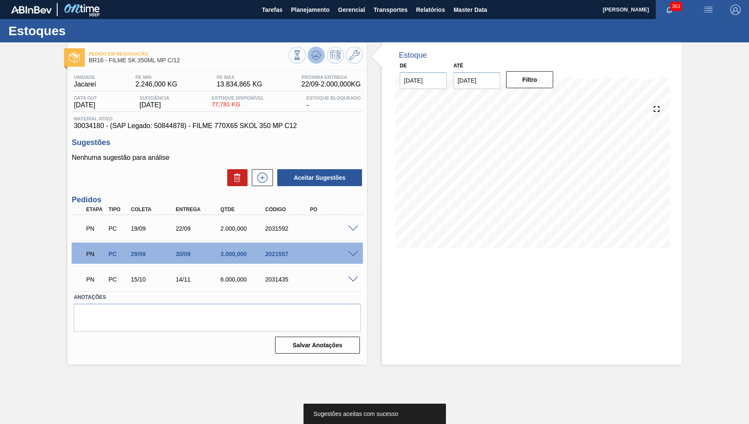
click at [317, 60] on button at bounding box center [316, 55] width 17 height 17
click at [353, 255] on span at bounding box center [353, 254] width 10 height 6
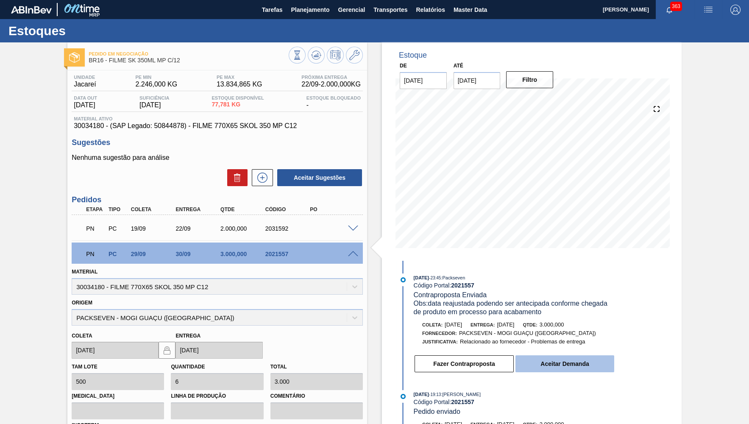
click at [575, 359] on button "Aceitar Demanda" at bounding box center [564, 363] width 99 height 17
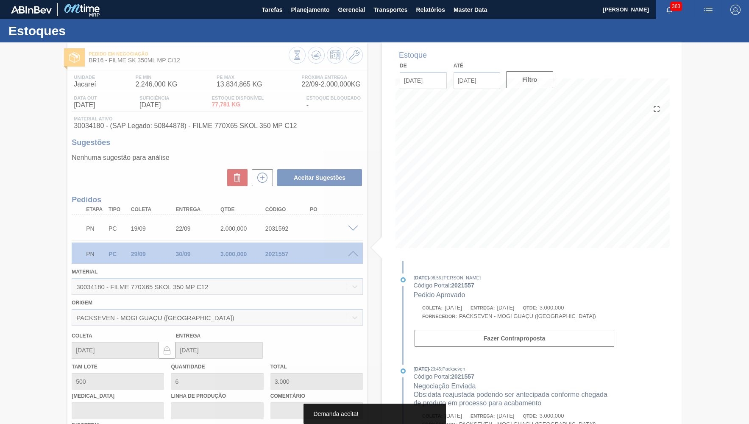
type input "30/09/2025"
type input "01/10/2025"
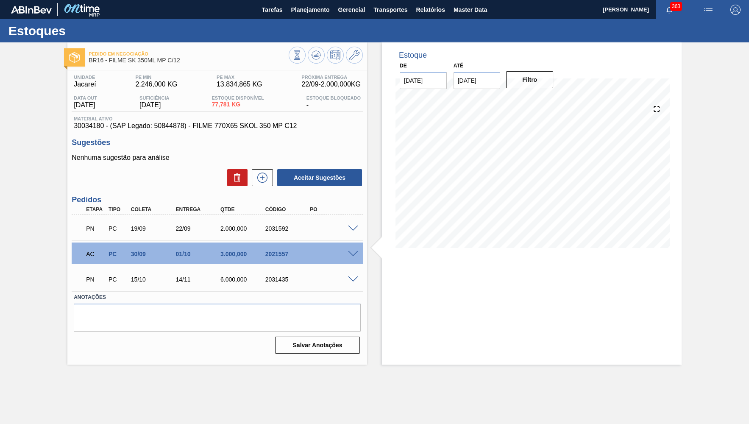
click at [352, 280] on span at bounding box center [353, 279] width 10 height 6
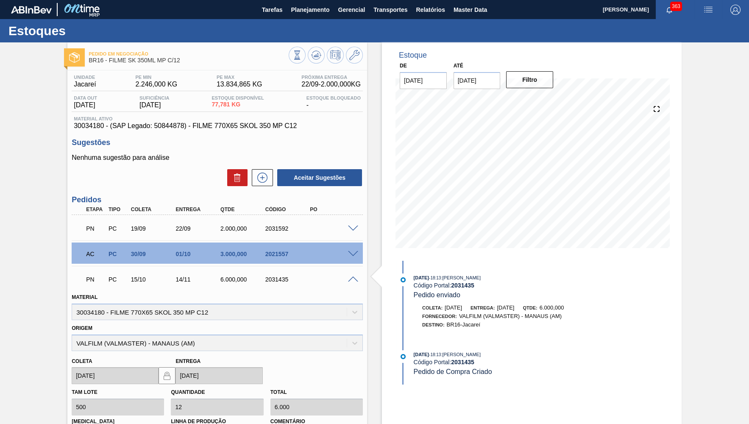
click at [352, 280] on span at bounding box center [353, 279] width 10 height 6
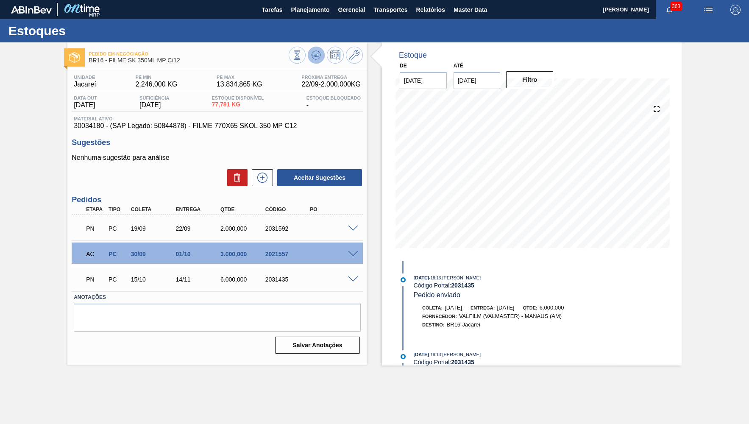
click at [319, 56] on icon at bounding box center [316, 55] width 10 height 10
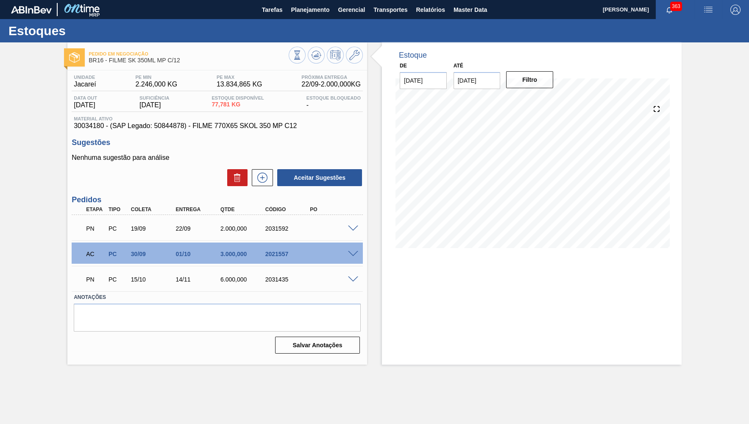
click at [275, 225] on div "PN PC 19/09 22/09 2.000,000 2031592" at bounding box center [215, 227] width 269 height 17
copy div "2031592"
click at [353, 255] on span at bounding box center [353, 254] width 10 height 6
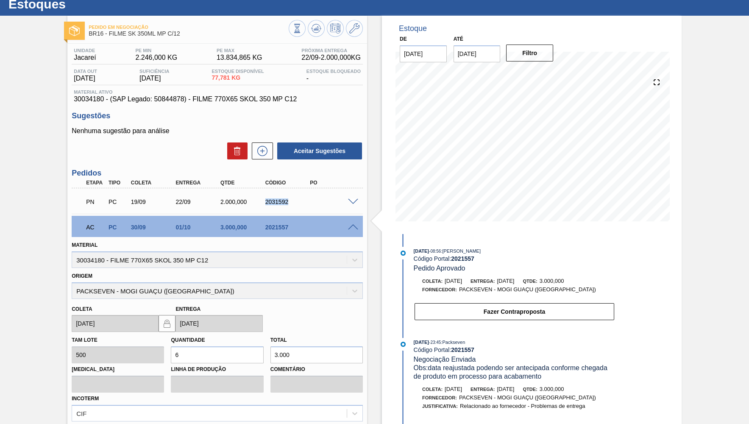
scroll to position [41, 0]
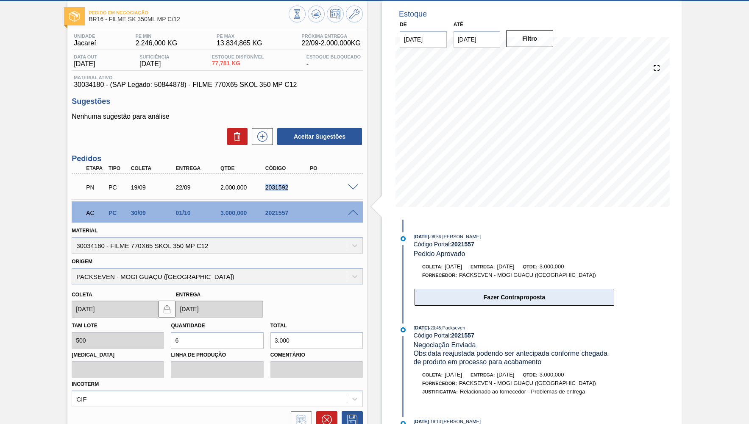
click at [494, 295] on button "Fazer Contraproposta" at bounding box center [514, 297] width 200 height 17
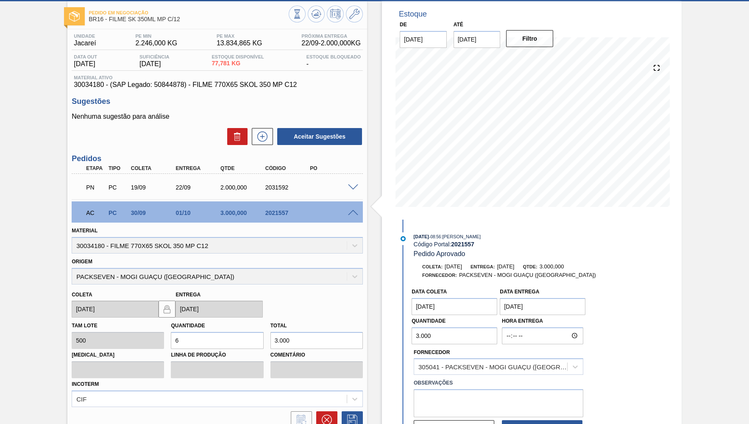
drag, startPoint x: 454, startPoint y: 331, endPoint x: 345, endPoint y: 341, distance: 109.4
click at [411, 341] on input "3.000" at bounding box center [454, 335] width 86 height 17
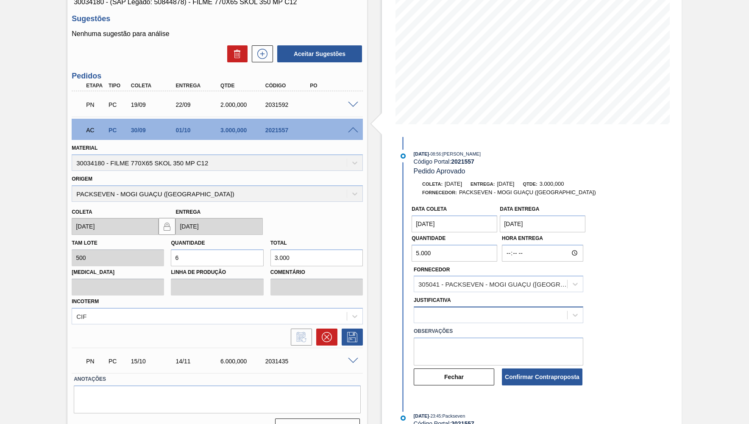
type input "5.000"
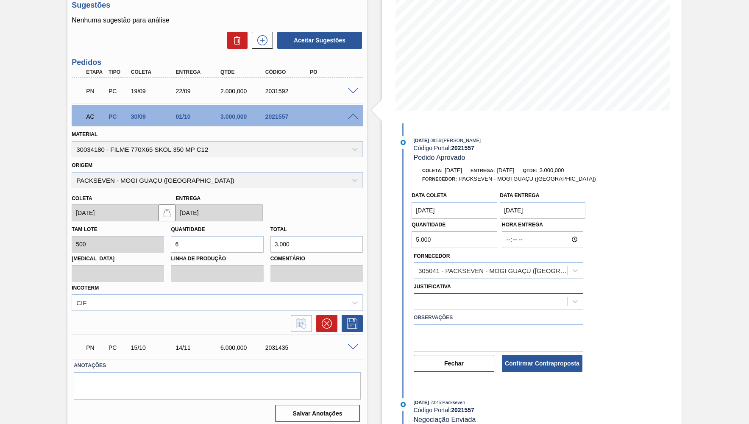
click at [475, 309] on div at bounding box center [499, 301] width 170 height 17
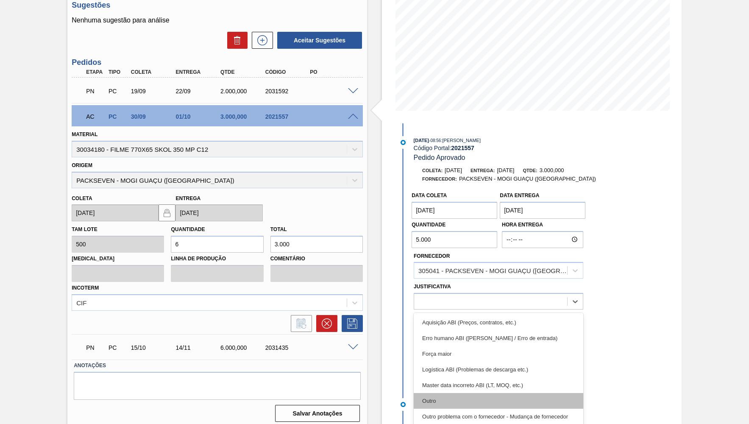
click at [457, 393] on div "Outro" at bounding box center [499, 401] width 170 height 16
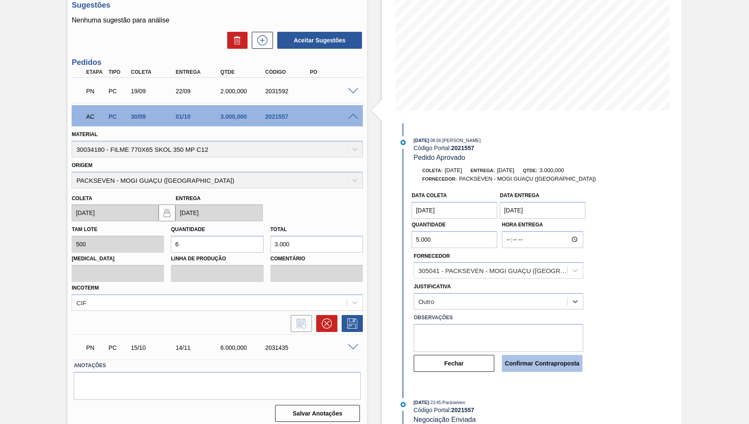
click at [522, 355] on button "Confirmar Contraproposta" at bounding box center [542, 363] width 81 height 17
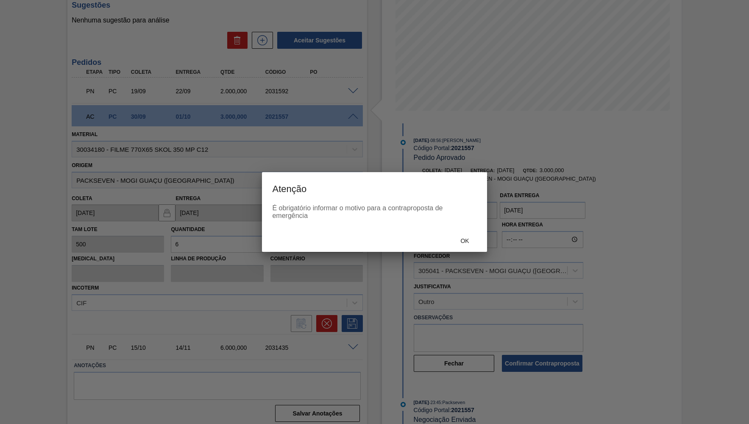
click at [474, 247] on div "Ok" at bounding box center [464, 241] width 37 height 16
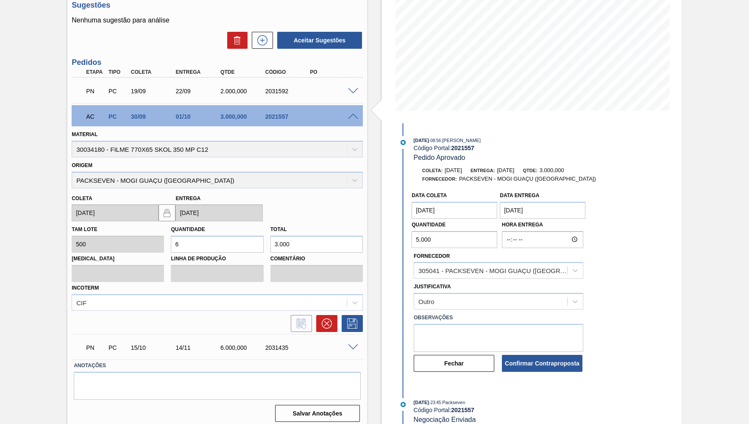
click at [474, 0] on body "Tarefas Planejamento Gerencial Transportes Relatórios Master Data YASMIM FERREI…" at bounding box center [374, 0] width 749 height 0
click at [474, 332] on textarea at bounding box center [499, 338] width 170 height 28
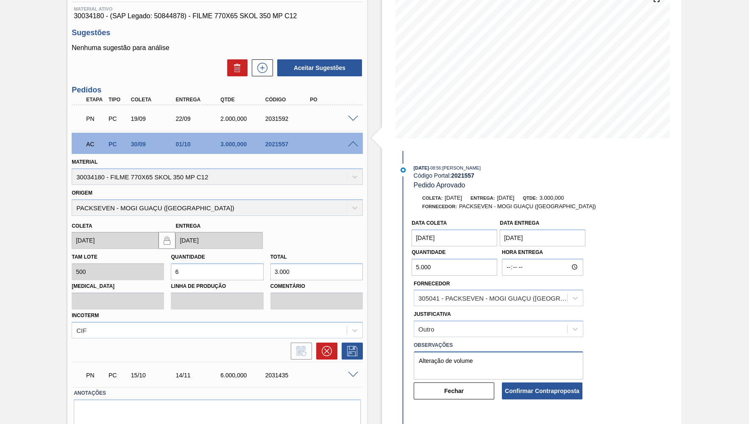
scroll to position [96, 0]
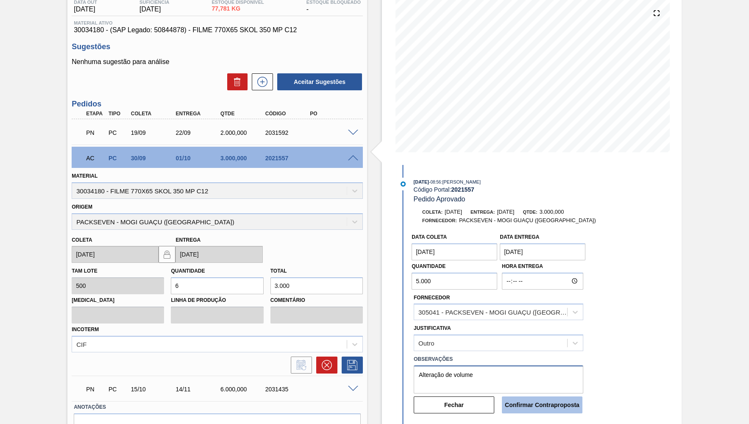
type textarea "Alteração de volume"
click at [533, 396] on button "Confirmar Contraproposta" at bounding box center [542, 404] width 81 height 17
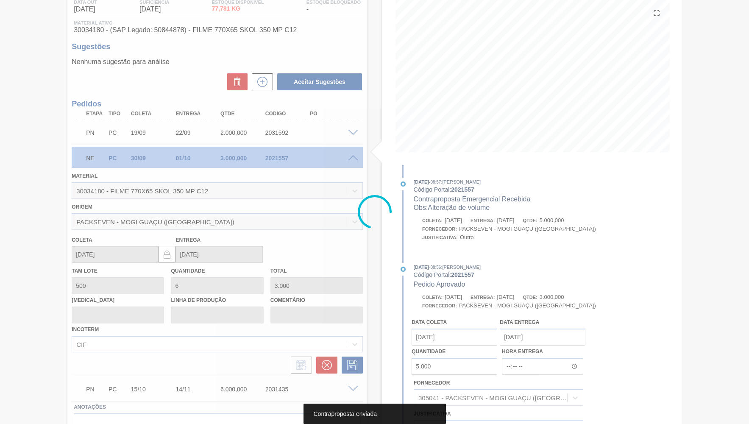
scroll to position [0, 0]
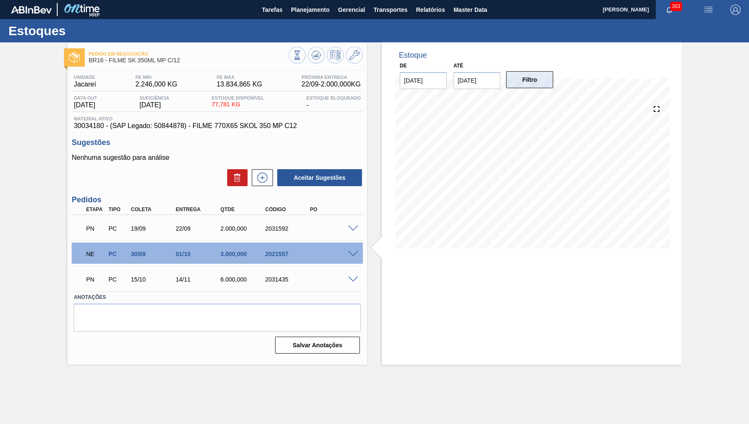
click at [508, 82] on button "Filtro" at bounding box center [529, 79] width 47 height 17
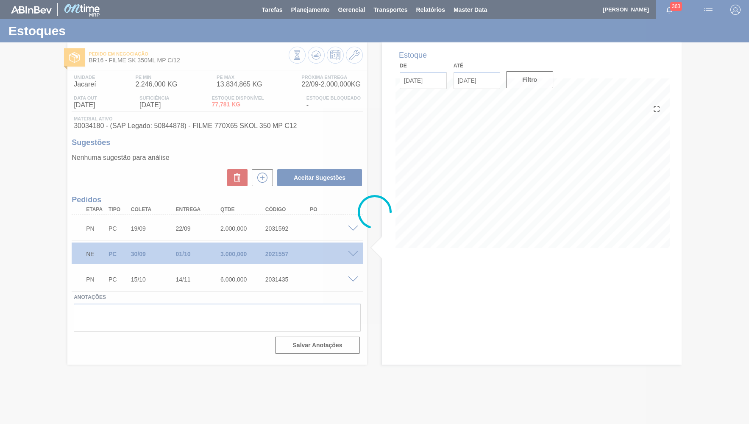
click at [489, 82] on div at bounding box center [374, 212] width 749 height 424
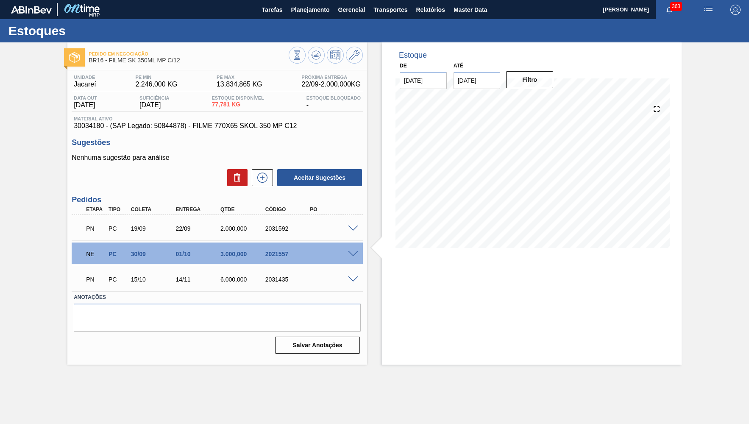
click at [281, 240] on div "PN PC 19/09 22/09 2.000,000 2031592 Material 30034180 - FILME 770X65 SKOL 350 M…" at bounding box center [217, 227] width 291 height 25
click at [279, 237] on div "PN PC 19/09 22/09 2.000,000 2031592" at bounding box center [217, 227] width 291 height 21
copy div "2031592"
click at [462, 88] on input "31/10/2025" at bounding box center [476, 80] width 47 height 17
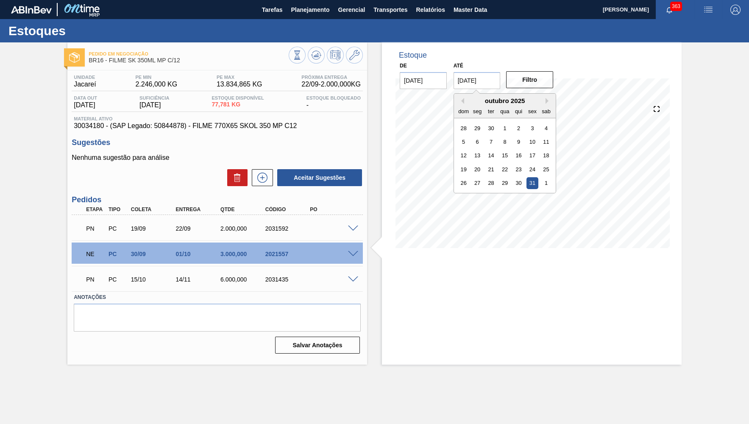
click at [467, 81] on input "31/10/2025" at bounding box center [476, 80] width 47 height 17
click at [541, 96] on div "outubro 2025 dom seg ter qua qui sex sab" at bounding box center [505, 106] width 102 height 25
click at [545, 99] on button "Next Month" at bounding box center [548, 101] width 6 height 6
click at [462, 191] on div "30" at bounding box center [463, 196] width 11 height 11
type input "[DATE]"
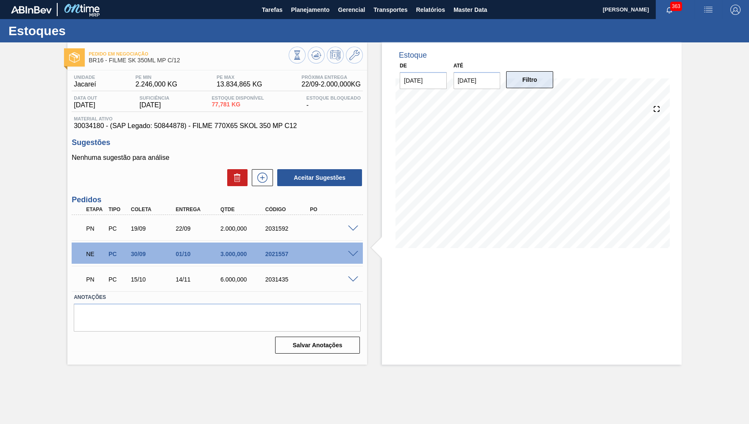
click at [538, 75] on button "Filtro" at bounding box center [529, 79] width 47 height 17
click at [355, 254] on span at bounding box center [353, 254] width 10 height 6
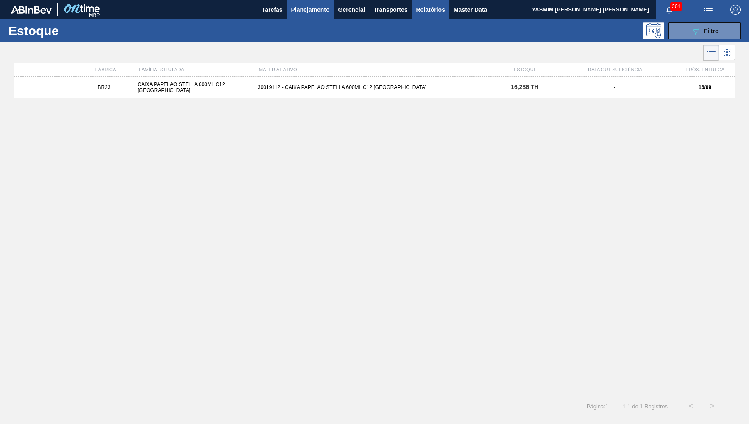
click at [448, 12] on button "Relatórios" at bounding box center [429, 9] width 37 height 19
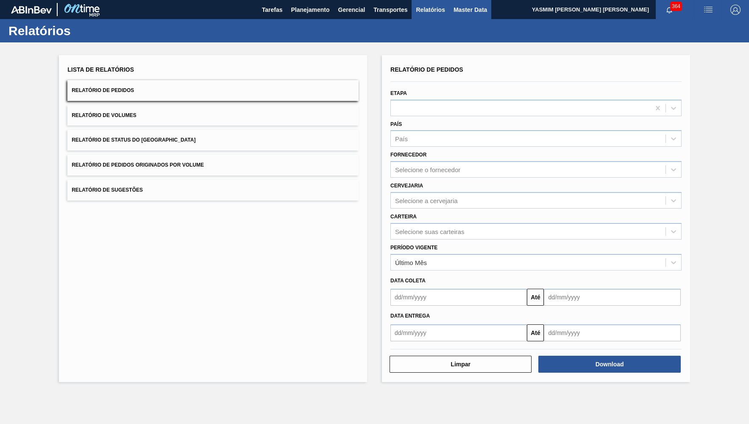
click at [467, 14] on span "Master Data" at bounding box center [469, 10] width 33 height 10
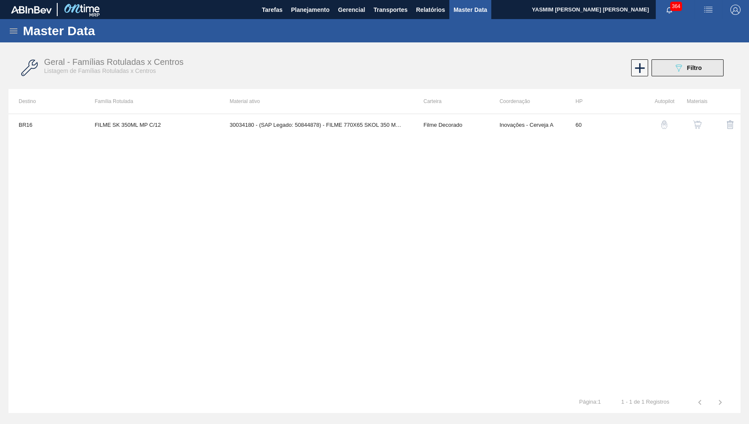
click at [709, 60] on button "089F7B8B-B2A5-4AFE-B5C0-19BA573D28AC Filtro" at bounding box center [687, 67] width 72 height 17
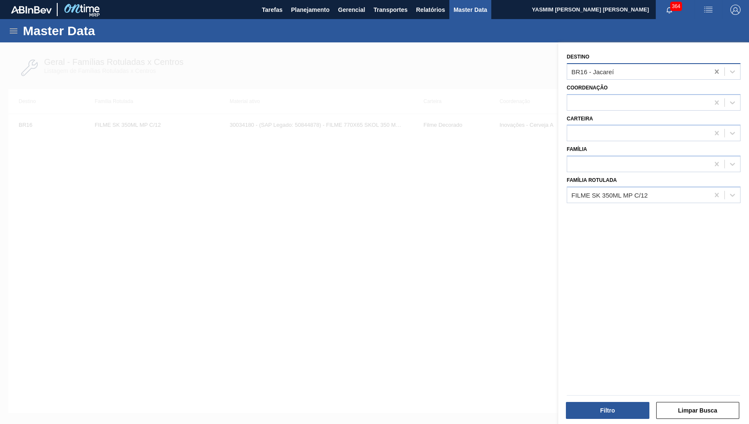
click at [714, 68] on icon at bounding box center [716, 71] width 8 height 8
click at [713, 195] on div at bounding box center [716, 194] width 15 height 15
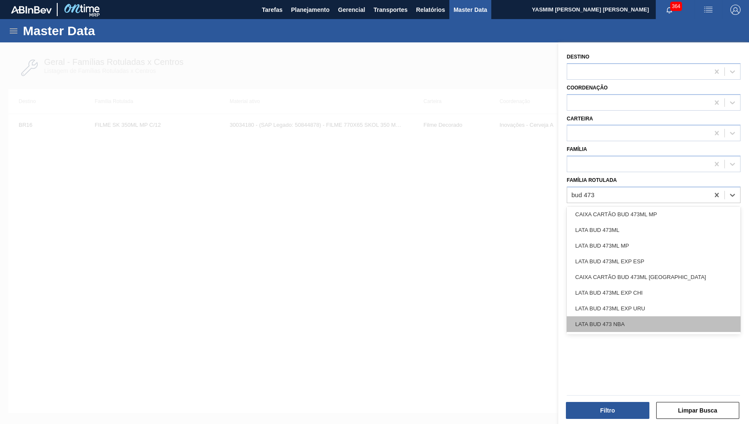
scroll to position [64, 0]
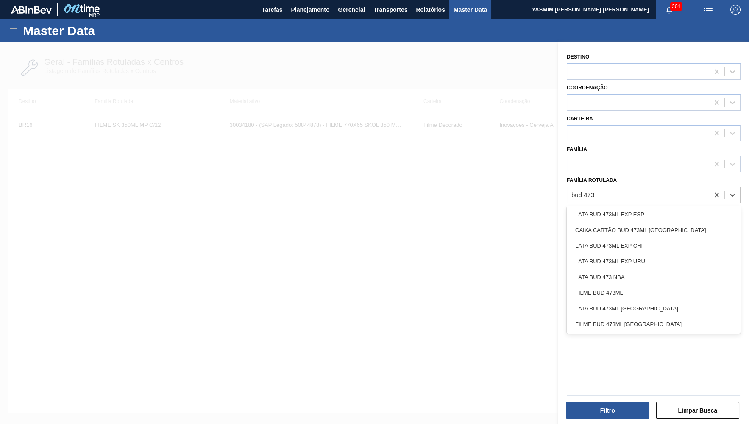
type Rotulada "bud 473"
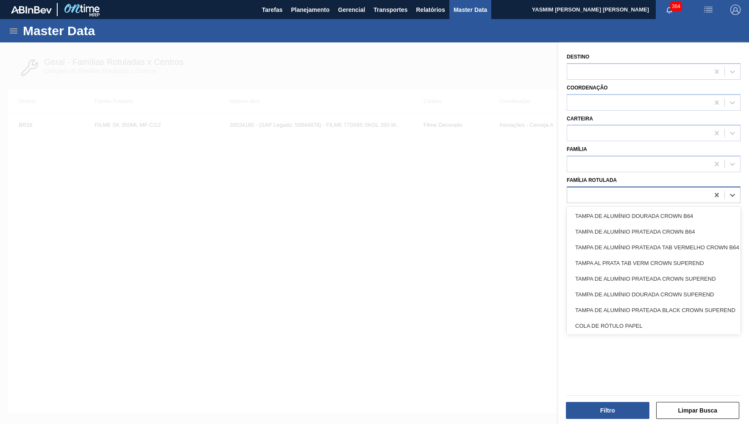
click at [597, 192] on div at bounding box center [638, 195] width 142 height 12
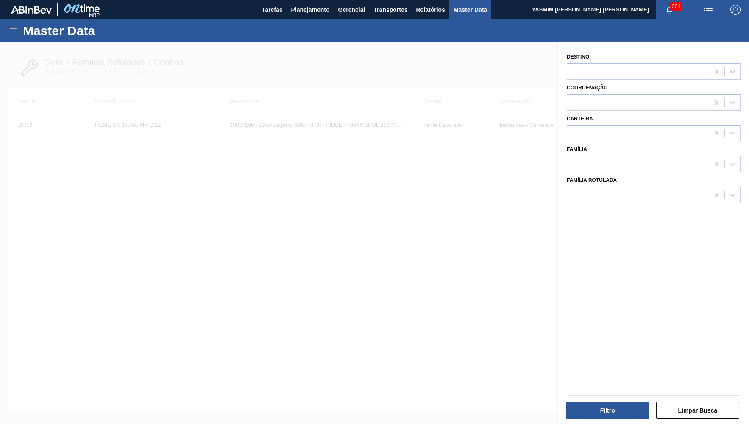
click at [272, 193] on div at bounding box center [374, 254] width 749 height 424
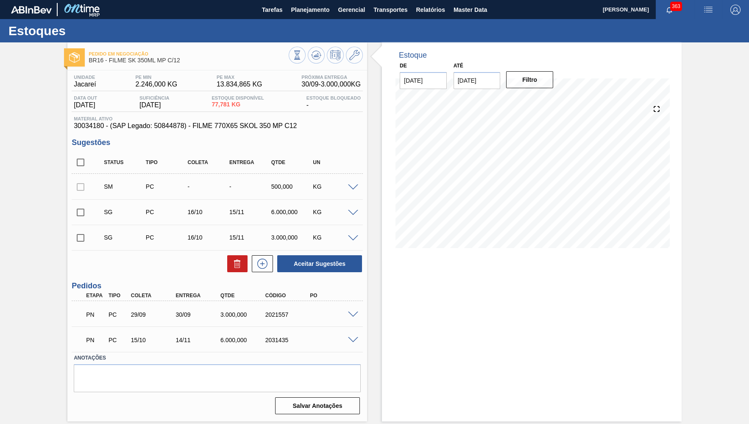
click at [352, 187] on span at bounding box center [353, 187] width 10 height 6
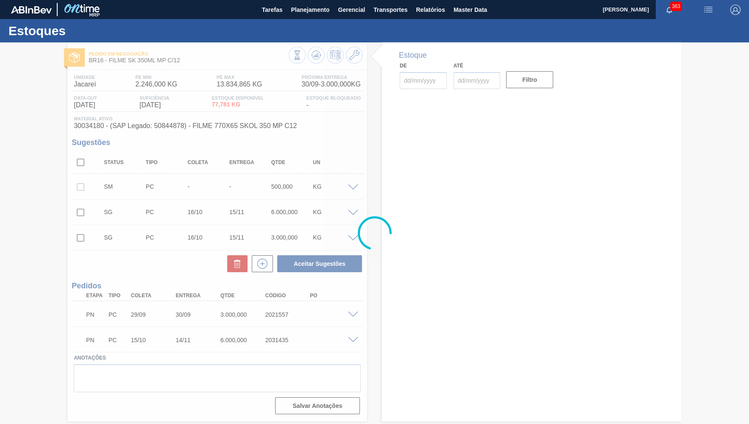
type input "[DATE]"
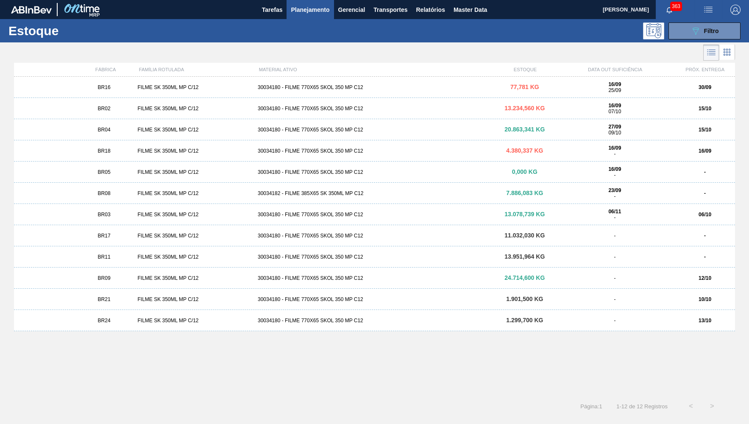
click at [98, 212] on span "BR03" at bounding box center [104, 214] width 13 height 6
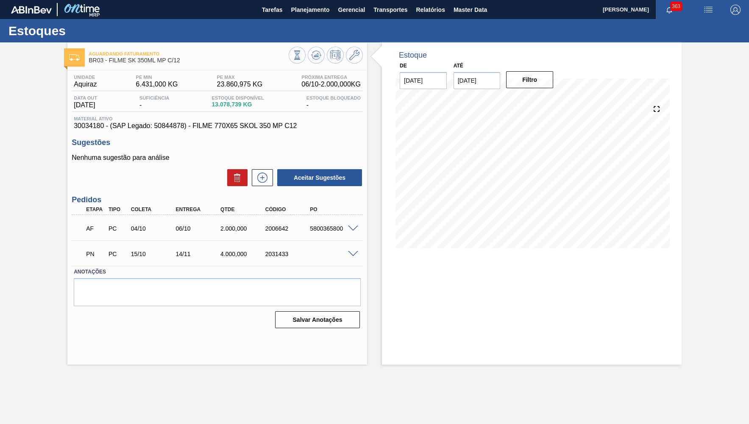
click at [225, 234] on div "AF PC 04/10 06/10 2.000,000 2006642 5800365800" at bounding box center [215, 227] width 269 height 17
click at [281, 228] on div "2006642" at bounding box center [288, 228] width 50 height 7
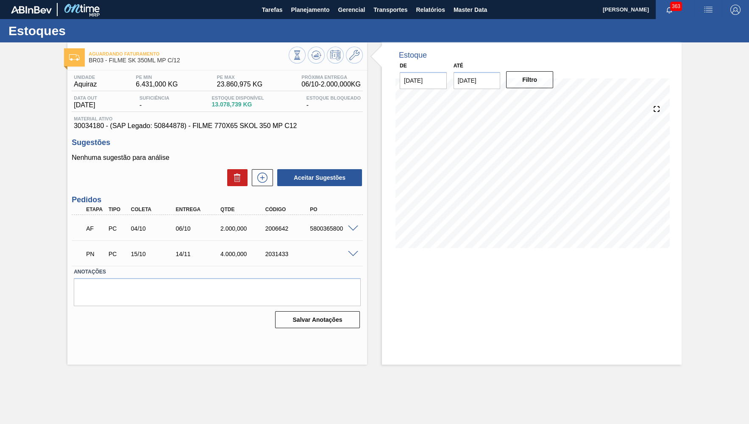
click at [281, 228] on div "2006642" at bounding box center [288, 228] width 50 height 7
click at [351, 233] on div "AF PC 04/10 06/10 2.000,000 2006642 5800365800" at bounding box center [217, 227] width 291 height 21
click at [352, 231] on div "5800365800" at bounding box center [333, 228] width 50 height 7
click at [354, 228] on span at bounding box center [353, 228] width 10 height 6
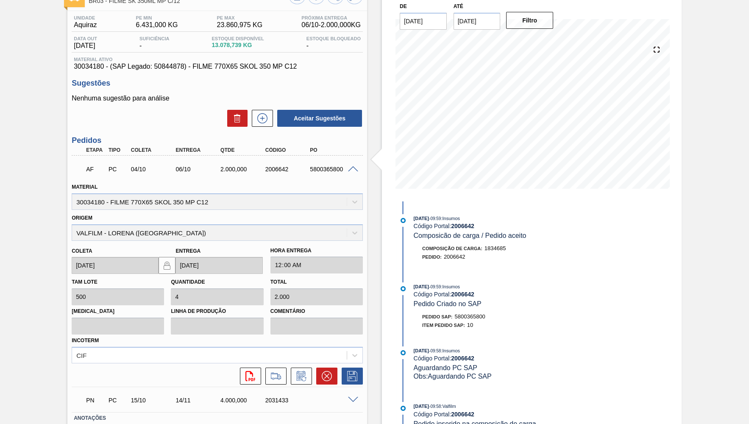
scroll to position [29, 0]
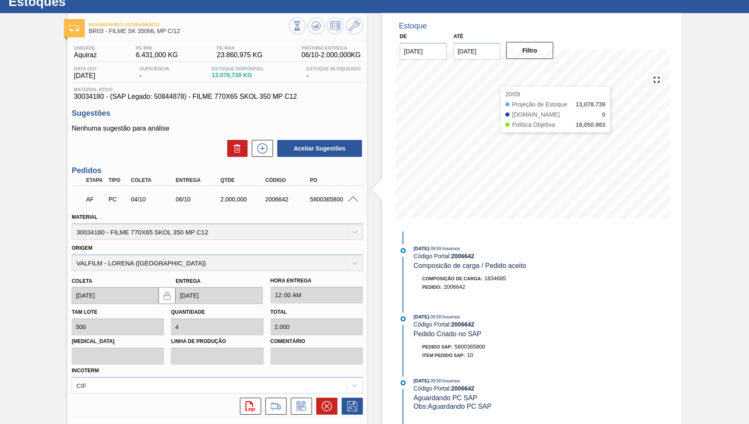
click at [472, 58] on input "[DATE]" at bounding box center [476, 51] width 47 height 17
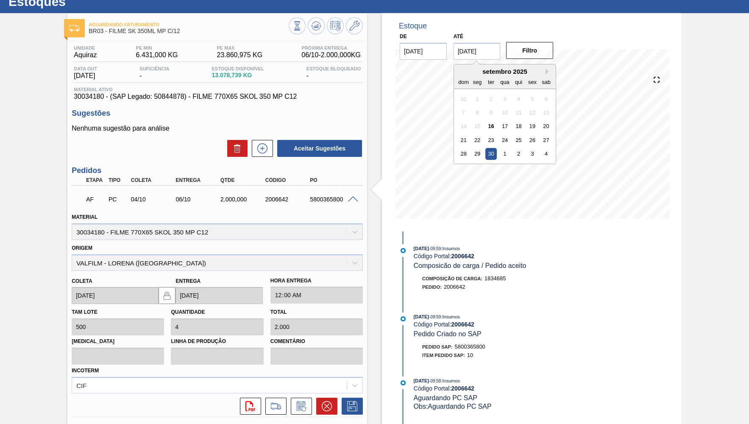
click at [473, 52] on input "30/09/2025" at bounding box center [476, 51] width 47 height 17
click at [545, 69] on button "Next Month" at bounding box center [548, 72] width 6 height 6
click at [526, 148] on div "31" at bounding box center [531, 153] width 11 height 11
type input "31/10/2025"
click at [523, 45] on button "Filtro" at bounding box center [529, 50] width 47 height 17
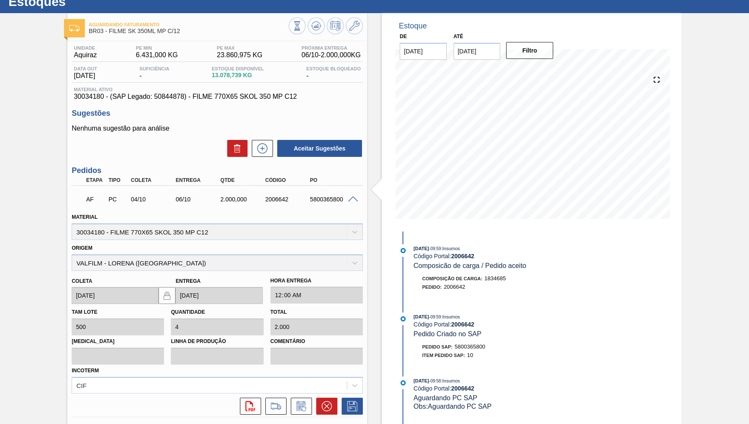
click at [236, 200] on div "2.000,000" at bounding box center [243, 199] width 50 height 7
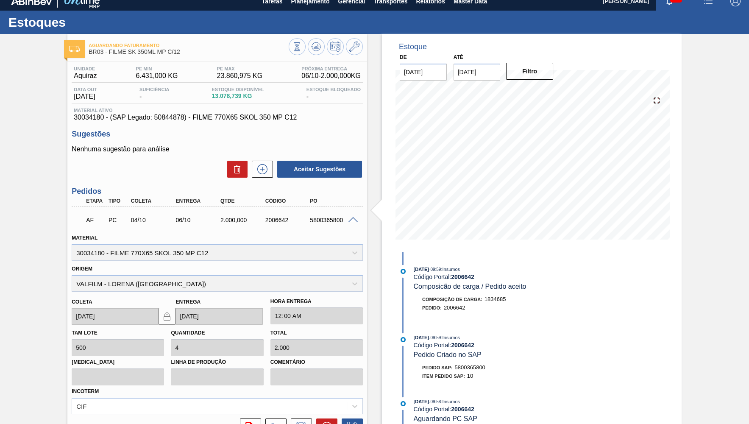
scroll to position [0, 0]
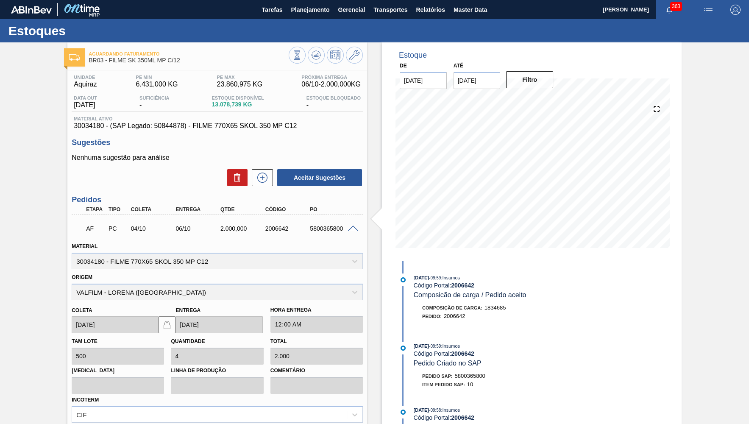
click at [270, 233] on div "AF PC 04/10 06/10 2.000,000 2006642 5800365800" at bounding box center [215, 227] width 269 height 17
copy div "2006642"
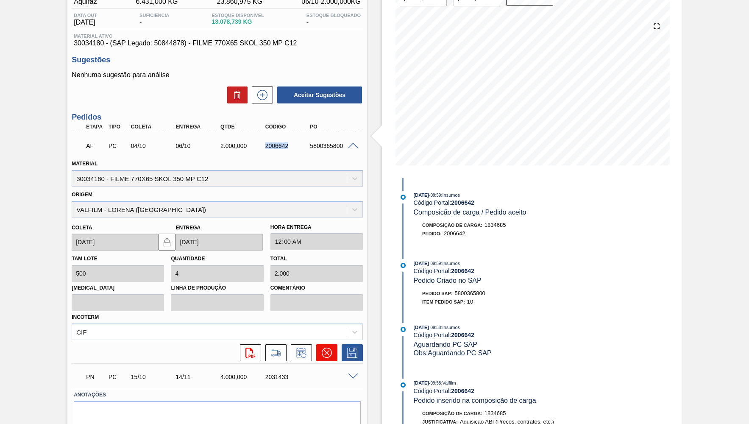
click at [329, 350] on icon at bounding box center [327, 353] width 10 height 10
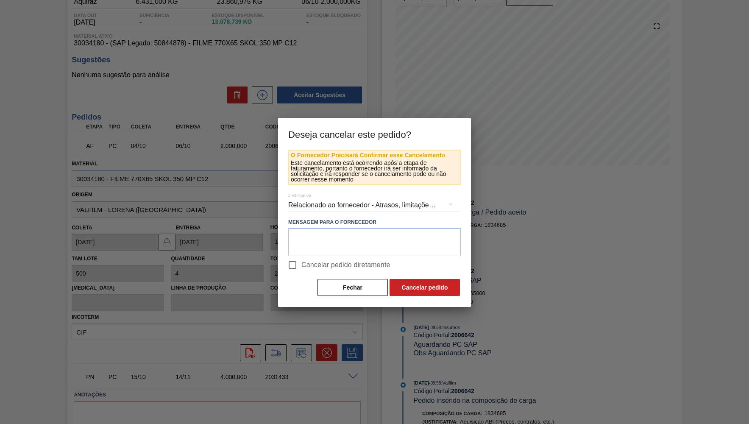
click at [353, 264] on span "Cancelar pedido diretamente" at bounding box center [345, 265] width 89 height 10
click at [301, 264] on input "Cancelar pedido diretamente" at bounding box center [293, 265] width 18 height 18
checkbox input "true"
click at [351, 242] on textarea at bounding box center [374, 242] width 172 height 28
paste textarea "2031592"
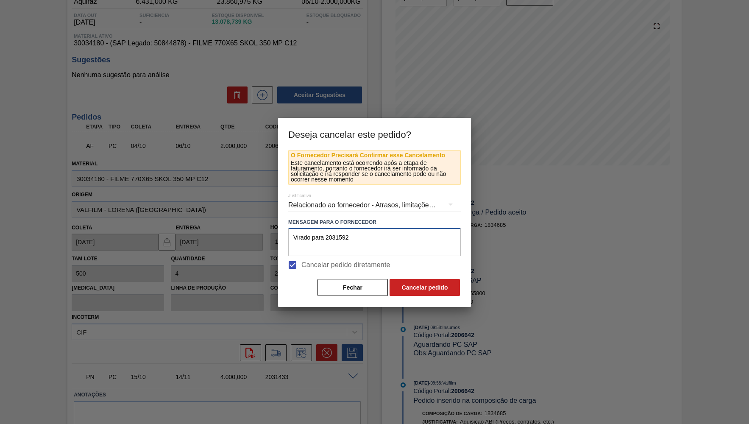
type textarea "Virado para 2031592"
click at [420, 210] on div "Relacionado ao fornecedor - Atrasos, limitações de capacidade, etc." at bounding box center [374, 205] width 172 height 24
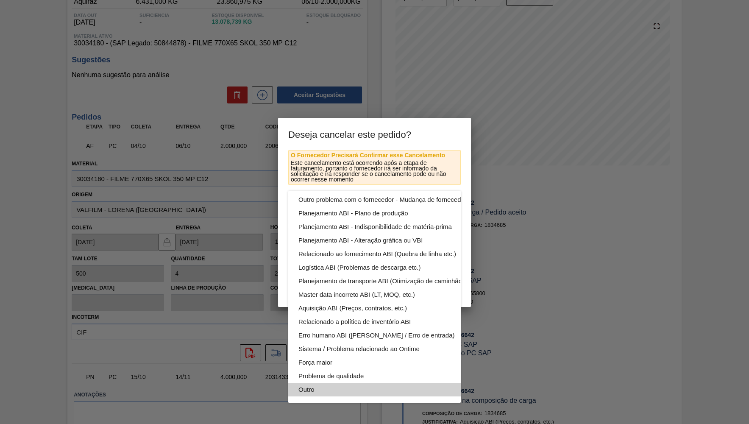
click at [331, 386] on div "Outro" at bounding box center [394, 390] width 192 height 14
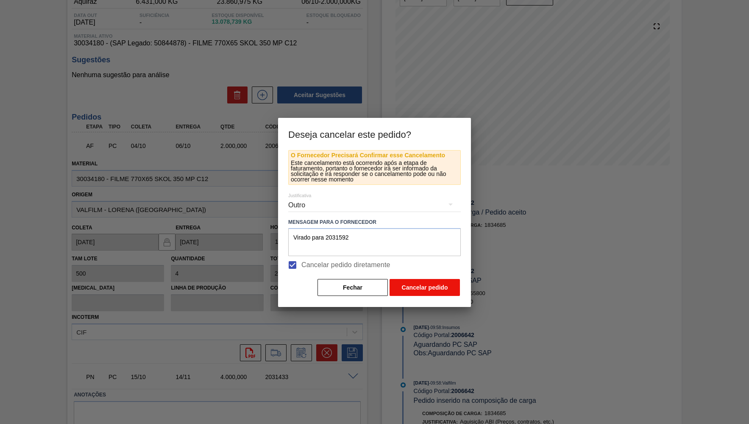
click at [417, 287] on button "Cancelar pedido" at bounding box center [424, 287] width 70 height 17
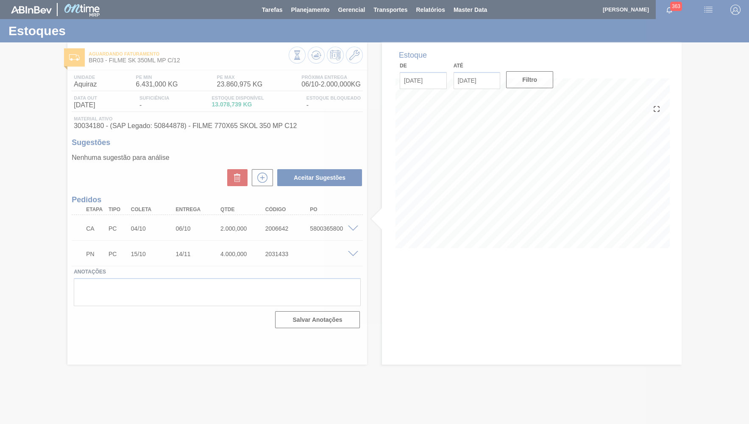
scroll to position [0, 0]
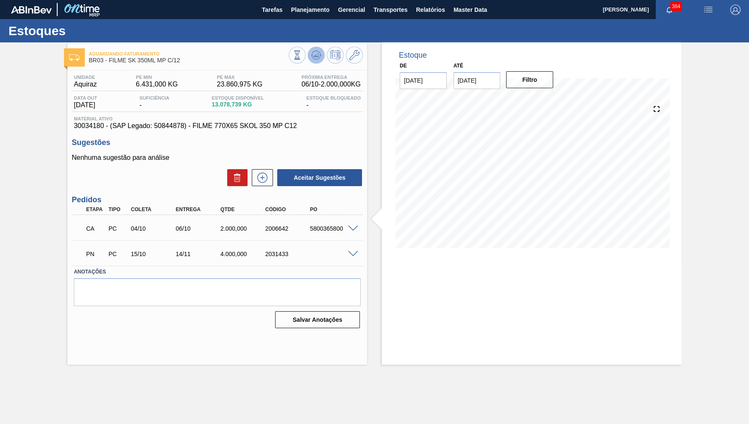
click at [319, 48] on button at bounding box center [316, 55] width 17 height 17
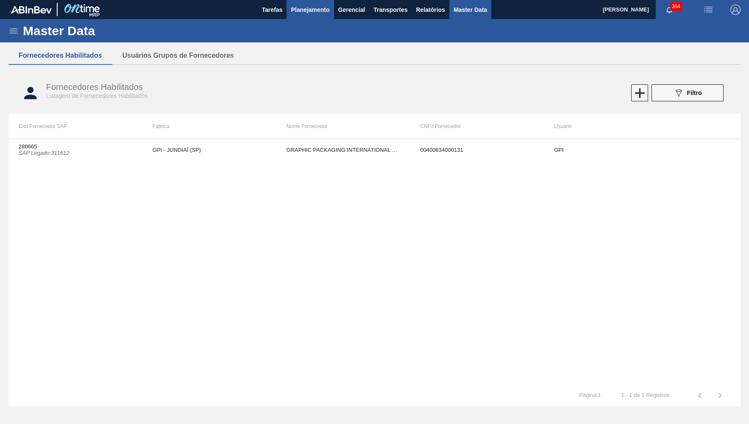
click at [328, 2] on button "Planejamento" at bounding box center [309, 9] width 47 height 19
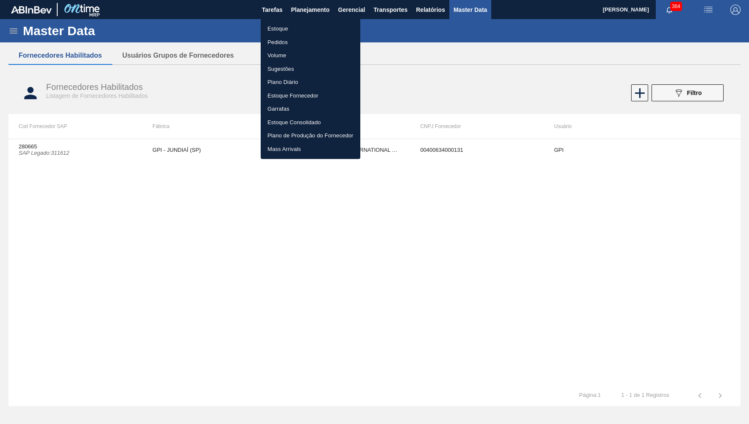
click at [320, 31] on li "Estoque" at bounding box center [311, 29] width 100 height 14
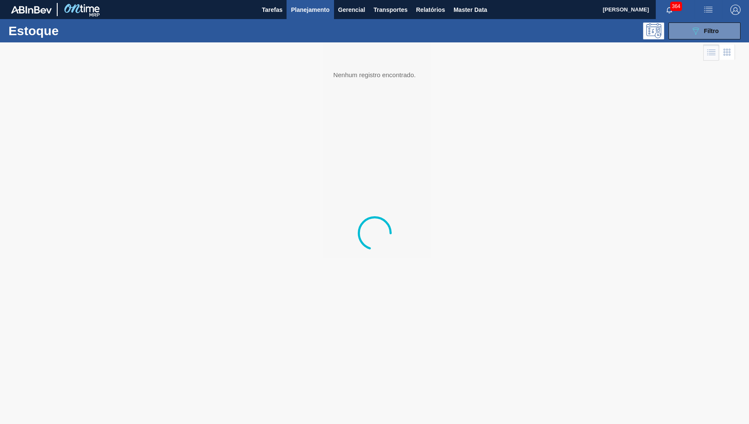
click at [697, 40] on div "Estoque 089F7B8B-B2A5-4AFE-B5C0-19BA573D28AC Filtro" at bounding box center [374, 30] width 749 height 23
click at [698, 35] on icon "089F7B8B-B2A5-4AFE-B5C0-19BA573D28AC" at bounding box center [695, 31] width 10 height 10
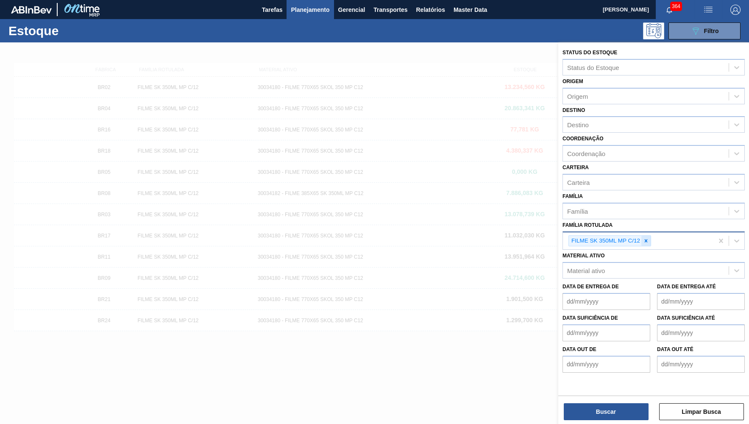
click at [649, 238] on icon at bounding box center [646, 241] width 6 height 6
click at [636, 262] on div "Material ativo" at bounding box center [646, 268] width 166 height 12
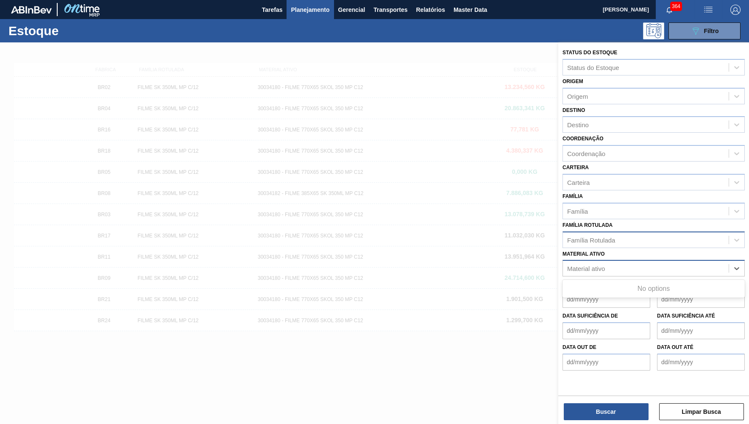
paste ativo "30018584"
type ativo "30018584"
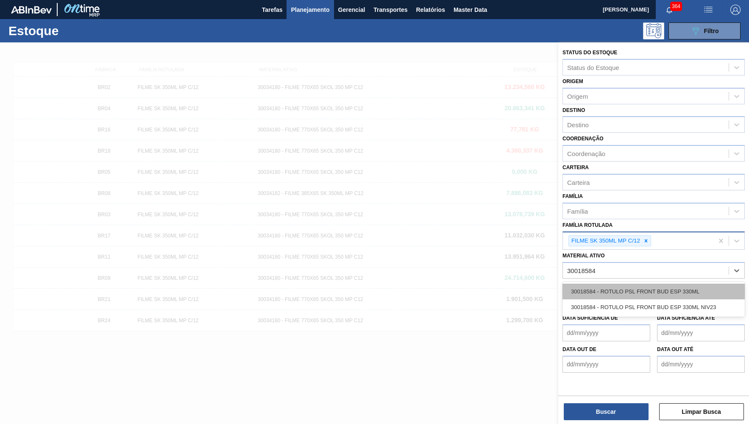
click at [617, 284] on div "30018584 - ROTULO PSL FRONT BUD ESP 330ML" at bounding box center [653, 292] width 182 height 16
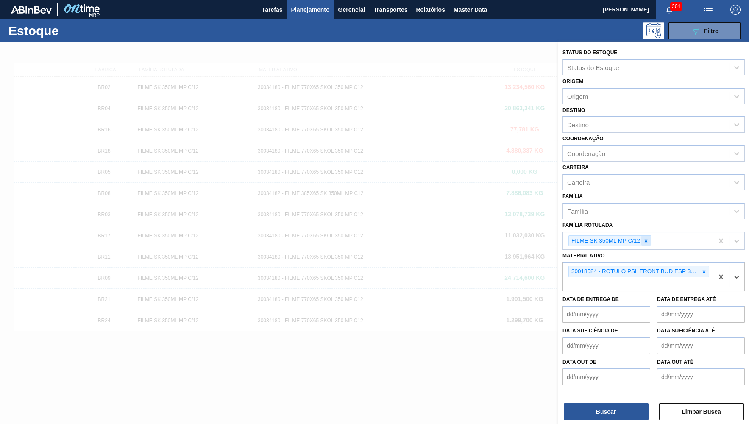
click at [645, 238] on icon at bounding box center [646, 241] width 6 height 6
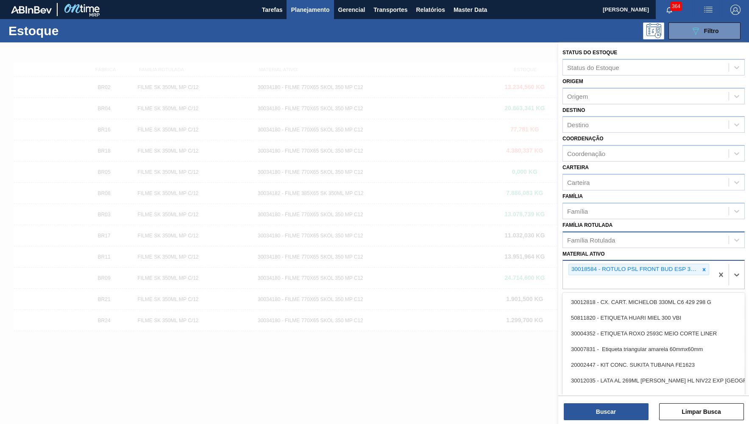
click at [602, 273] on div "30018584 - ROTULO PSL FRONT BUD ESP 330ML" at bounding box center [638, 275] width 150 height 28
paste ativo "30018586"
type ativo "30018586"
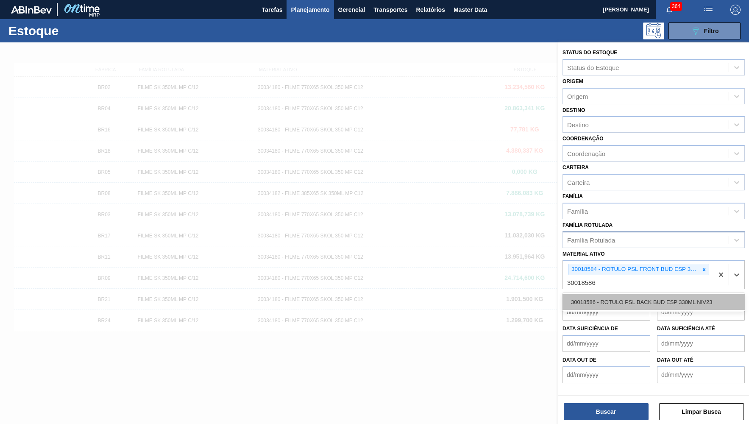
click at [606, 294] on div "30018586 - ROTULO PSL BACK BUD ESP 330ML NIV23" at bounding box center [653, 302] width 182 height 16
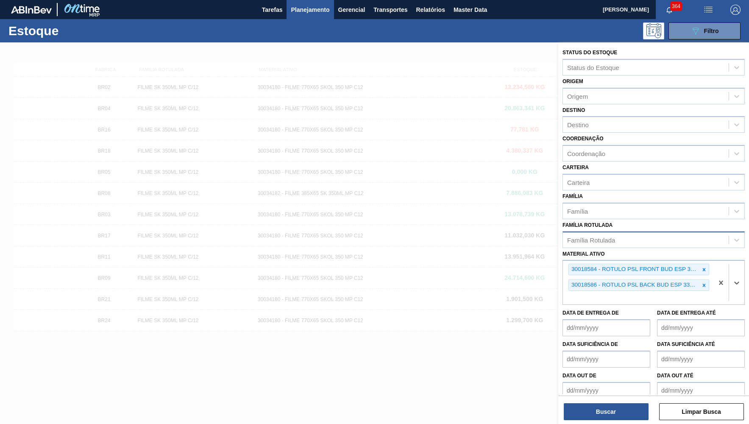
click at [605, 386] on de "Data out de" at bounding box center [606, 390] width 88 height 17
click at [603, 411] on button "Buscar" at bounding box center [606, 411] width 85 height 17
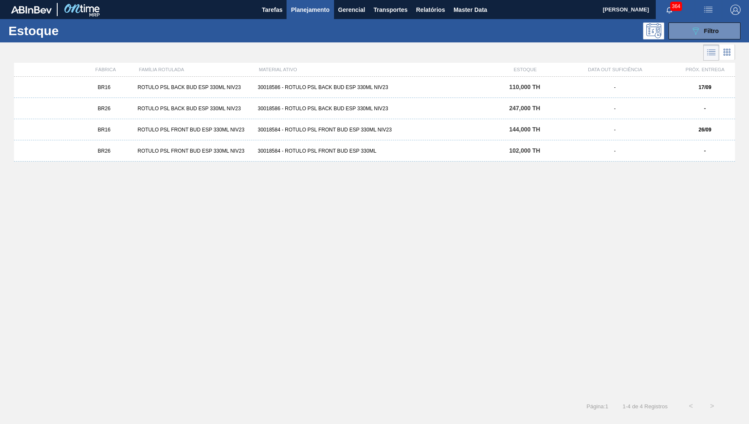
click at [157, 83] on div "BR16 ROTULO PSL BACK BUD ESP 330ML NIV23 30018586 - ROTULO PSL BACK BUD ESP 330…" at bounding box center [374, 87] width 721 height 21
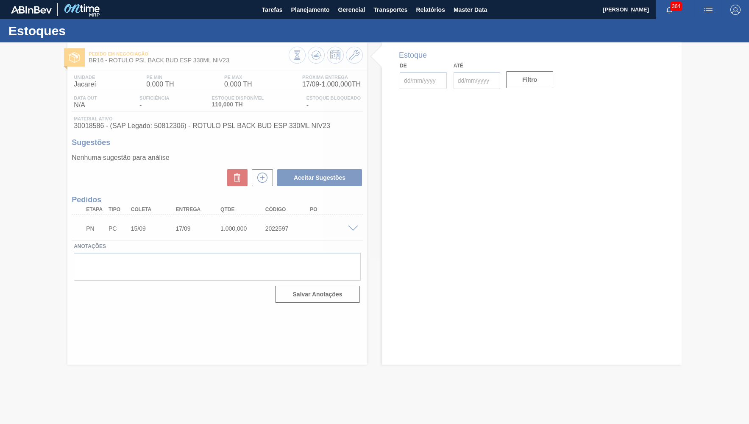
type input "[DATE]"
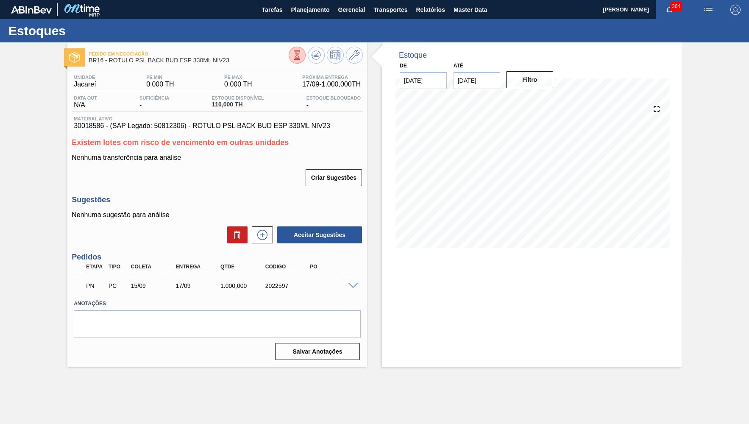
click at [352, 289] on div "PN PC 15/09 17/09 1.000,000 2022597" at bounding box center [217, 284] width 291 height 21
click at [352, 288] on div "PN PC 15/09 17/09 1.000,000 2022597" at bounding box center [217, 284] width 291 height 21
click at [352, 287] on span at bounding box center [353, 286] width 10 height 6
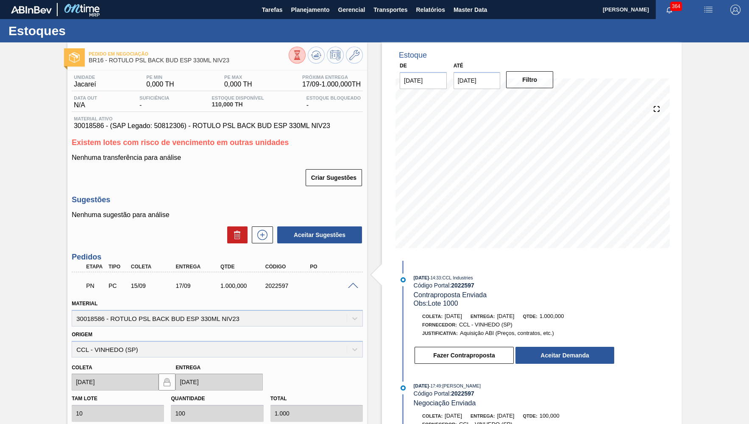
drag, startPoint x: 502, startPoint y: 314, endPoint x: 520, endPoint y: 326, distance: 21.2
click at [534, 311] on div "[DATE] 14:33 : CCL Industries Código Portal: 2022597 Contraproposta Enviada Obs…" at bounding box center [506, 320] width 218 height 95
click at [470, 356] on button "Fazer Contraproposta" at bounding box center [463, 355] width 99 height 17
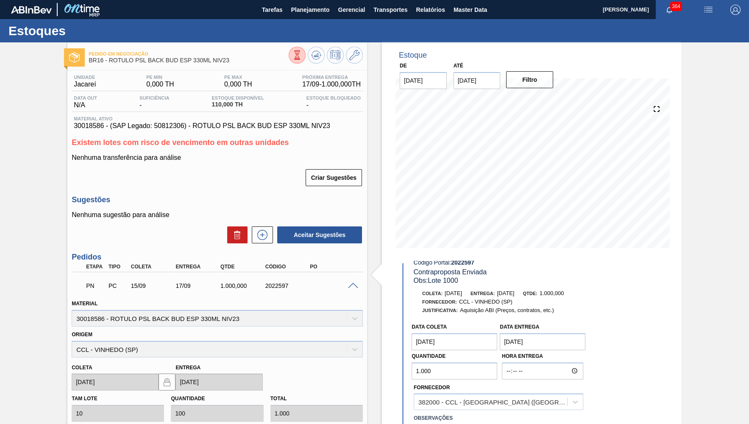
scroll to position [41, 0]
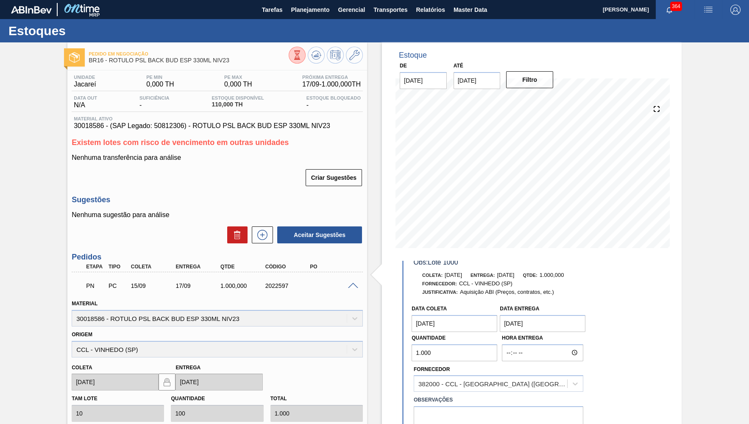
click at [525, 315] on entrega "[DATE]" at bounding box center [543, 323] width 86 height 17
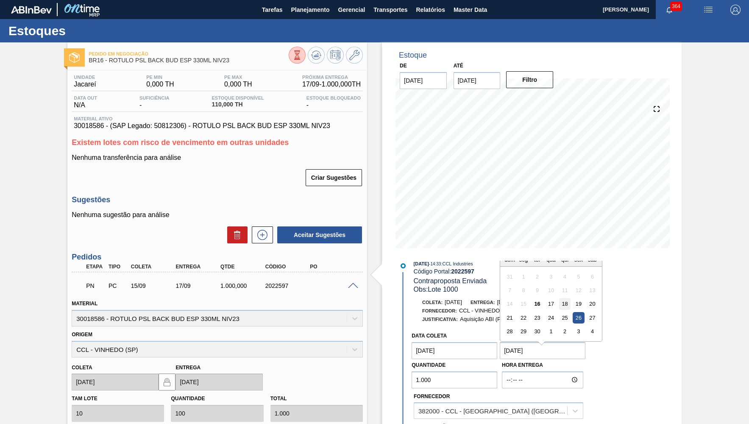
scroll to position [0, 0]
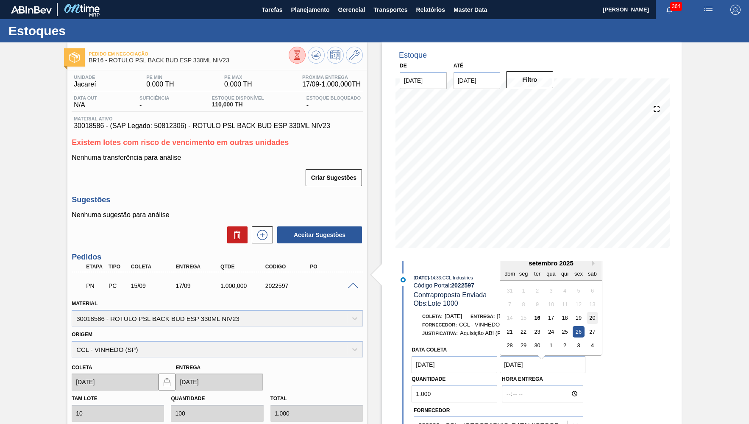
click at [587, 312] on div "20" at bounding box center [592, 317] width 11 height 11
type entrega "[DATE]"
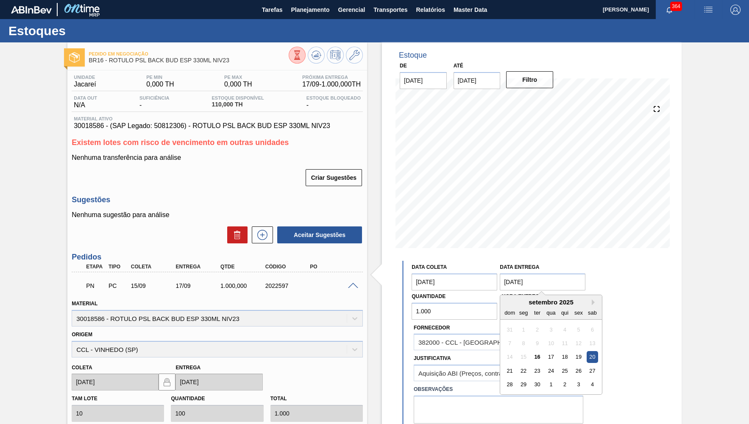
click at [539, 275] on entrega "[DATE]" at bounding box center [543, 281] width 86 height 17
click at [587, 353] on div "20" at bounding box center [592, 356] width 11 height 11
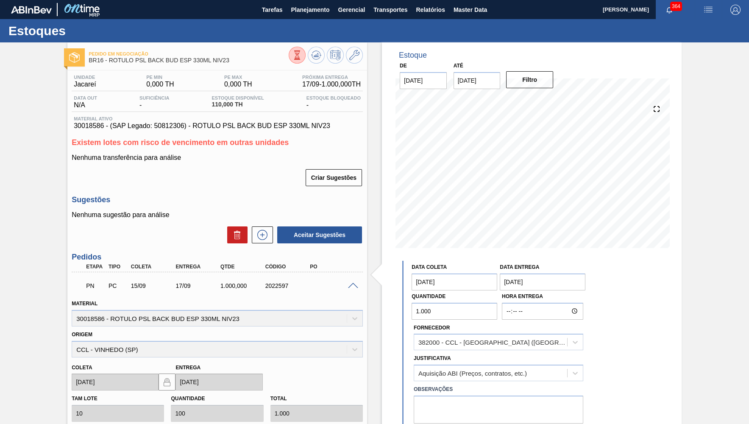
click at [550, 275] on entrega "[DATE]" at bounding box center [543, 281] width 86 height 17
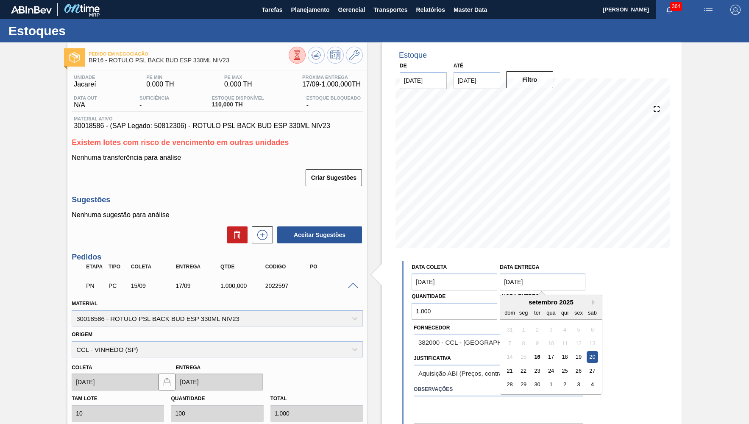
click at [439, 279] on coleta "[DATE]" at bounding box center [454, 281] width 86 height 17
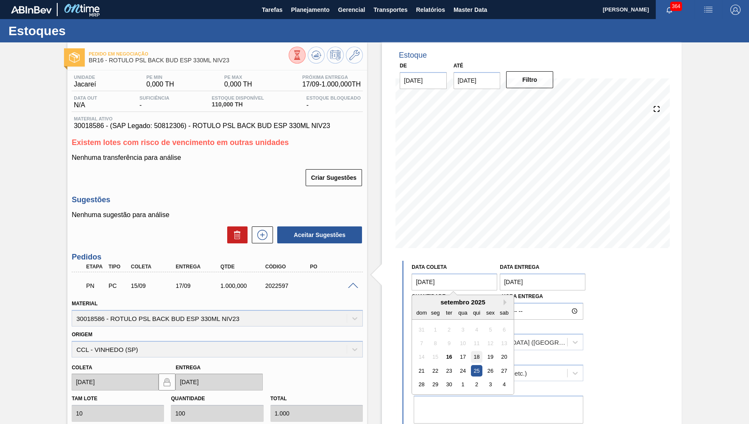
click at [473, 352] on div "18" at bounding box center [476, 356] width 11 height 11
type coleta "[DATE]"
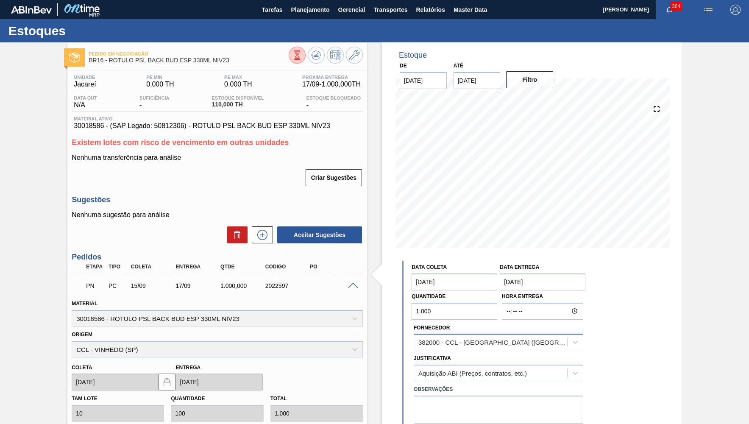
scroll to position [124, 0]
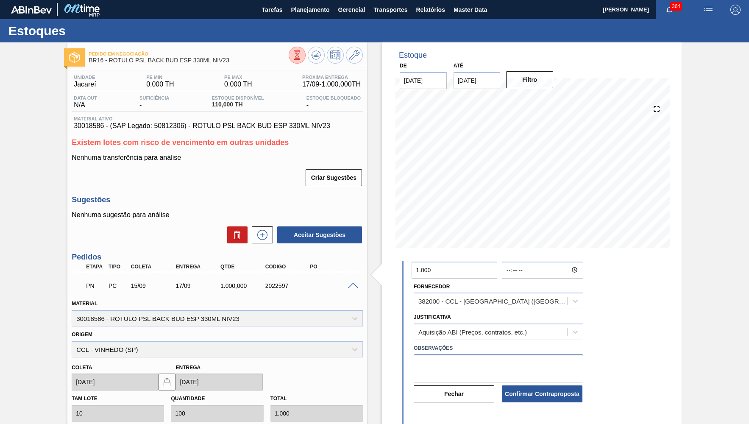
click at [493, 354] on textarea at bounding box center [499, 368] width 170 height 28
type textarea "Ajuste de data"
click at [563, 389] on button "Confirmar Contraproposta" at bounding box center [542, 393] width 81 height 17
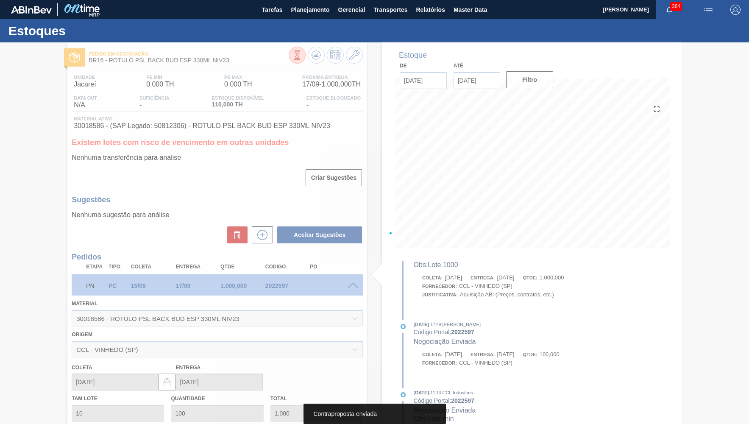
scroll to position [170, 0]
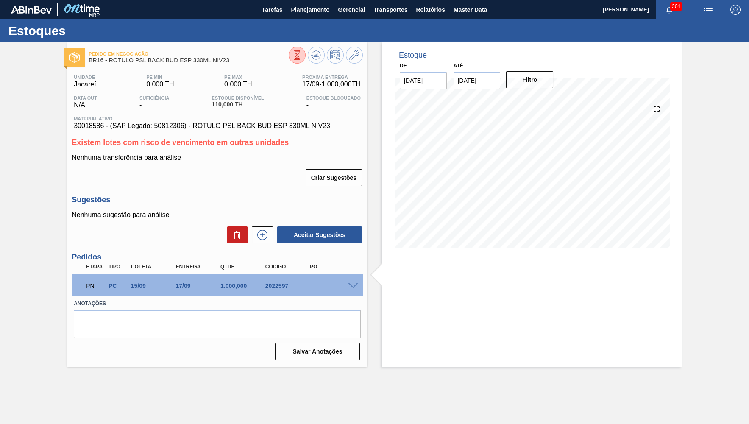
click at [351, 289] on div "PN PC 15/09 17/09 1.000,000 2022597" at bounding box center [217, 284] width 291 height 21
click at [351, 285] on span at bounding box center [353, 286] width 10 height 6
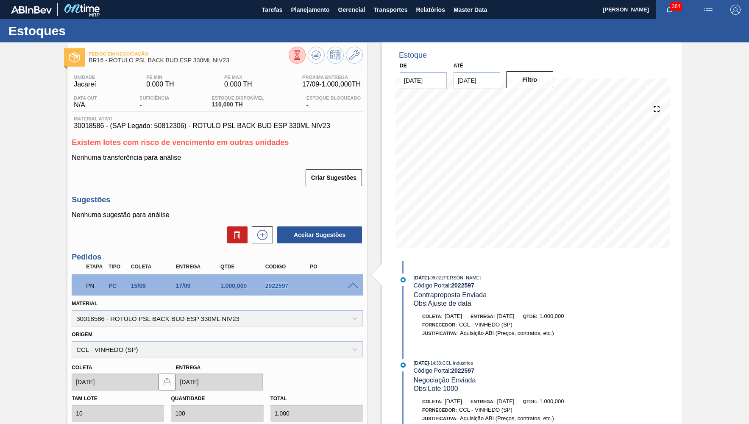
drag, startPoint x: 291, startPoint y: 289, endPoint x: 243, endPoint y: 289, distance: 47.9
click at [243, 289] on div "PN PC 15/09 17/09 1.000,000 2022597" at bounding box center [215, 284] width 269 height 17
click at [239, 289] on div "PN PC 15/09 17/09 1.000,000 2022597" at bounding box center [215, 284] width 269 height 17
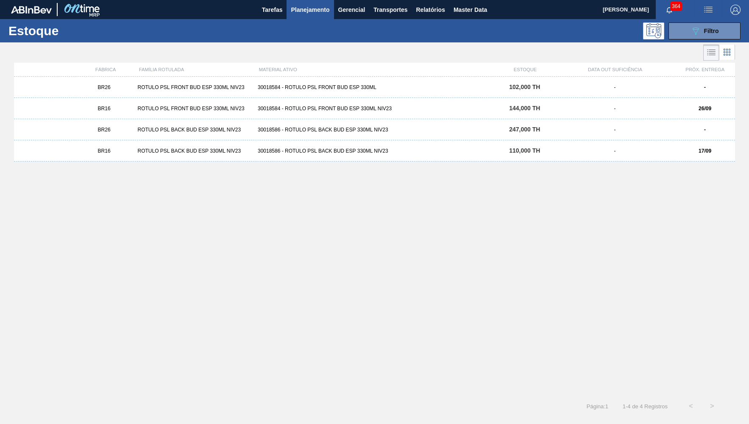
click at [690, 148] on div "17/09" at bounding box center [705, 151] width 60 height 6
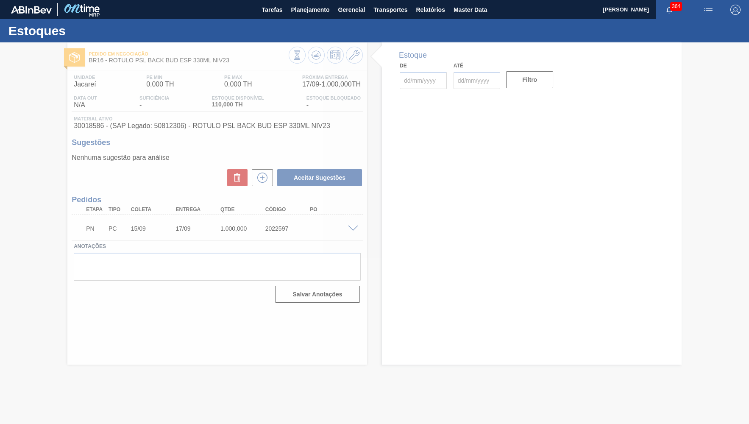
type input "[DATE]"
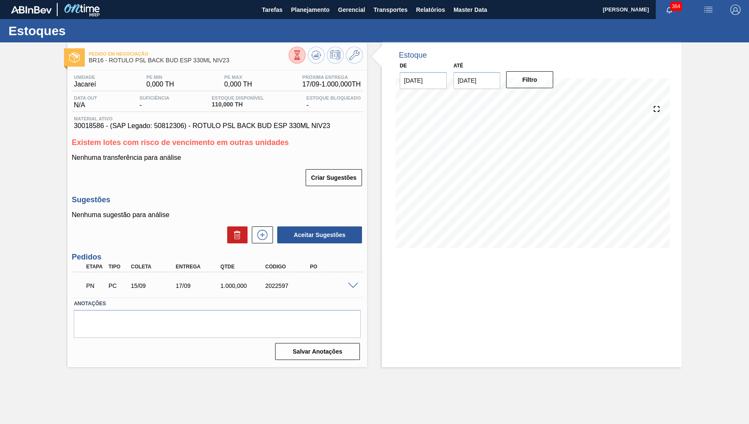
click at [358, 285] on span at bounding box center [353, 286] width 10 height 6
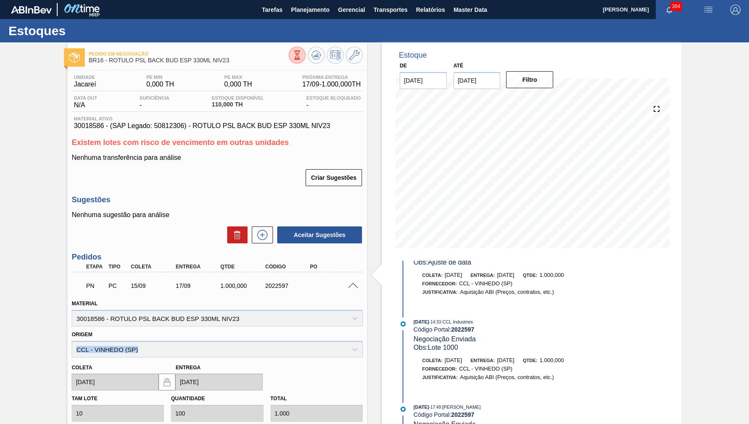
drag, startPoint x: 179, startPoint y: 348, endPoint x: 19, endPoint y: 353, distance: 159.4
click at [19, 353] on div "Pedido em Negociação BR16 - ROTULO PSL BACK BUD ESP 330ML NIV23 Unidade Jacareí…" at bounding box center [374, 307] width 749 height 530
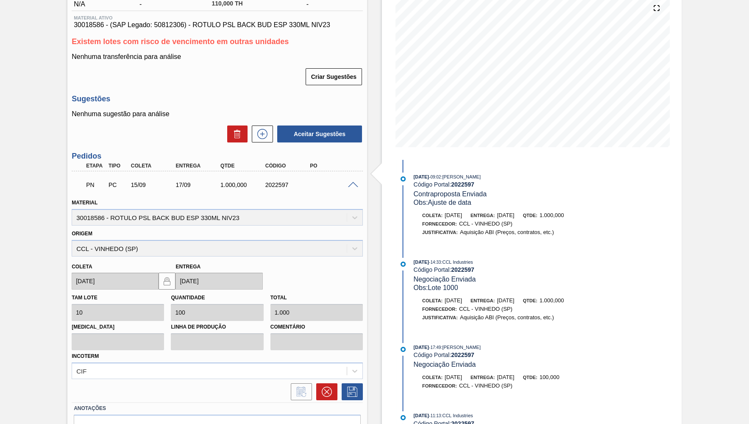
click at [453, 274] on div "[DATE] 14:33 : CCL Industries Código Portal: 2022597 Negociação Enviada Obs: Lo…" at bounding box center [514, 275] width 201 height 34
click at [461, 278] on span "Negociação Enviada" at bounding box center [445, 278] width 62 height 7
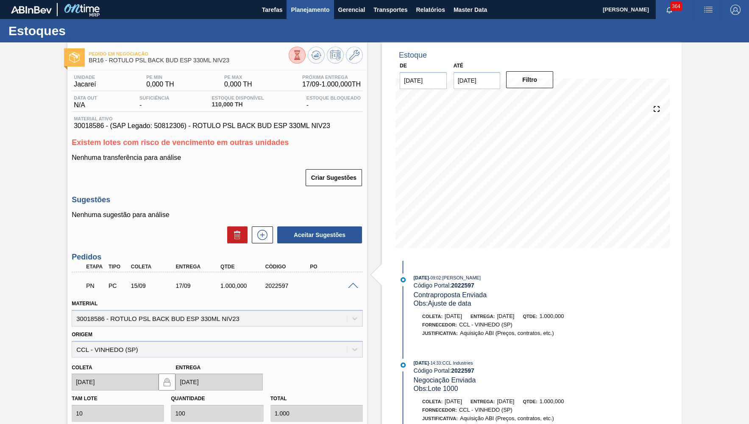
click at [323, 10] on span "Planejamento" at bounding box center [310, 10] width 39 height 10
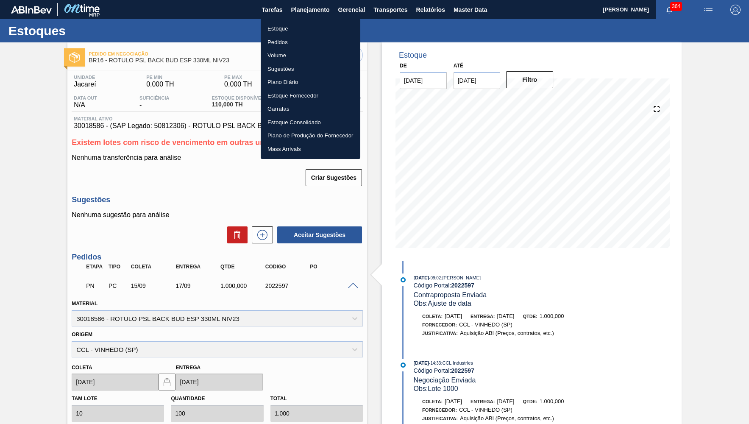
drag, startPoint x: 283, startPoint y: 28, endPoint x: 705, endPoint y: 58, distance: 423.2
click at [283, 28] on li "Estoque" at bounding box center [311, 29] width 100 height 14
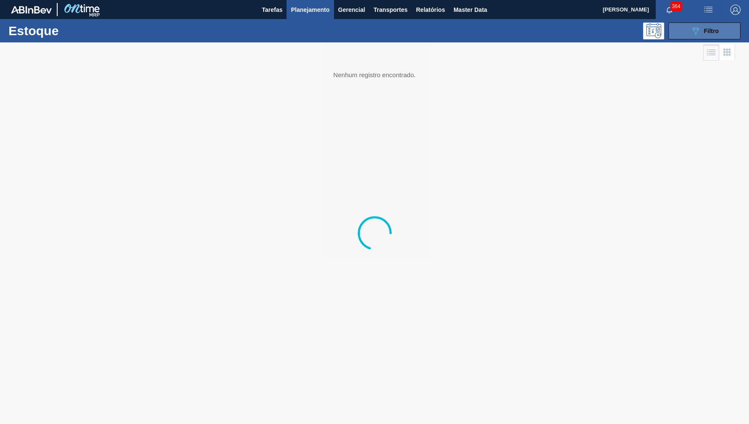
click at [709, 25] on button "089F7B8B-B2A5-4AFE-B5C0-19BA573D28AC Filtro" at bounding box center [704, 30] width 72 height 17
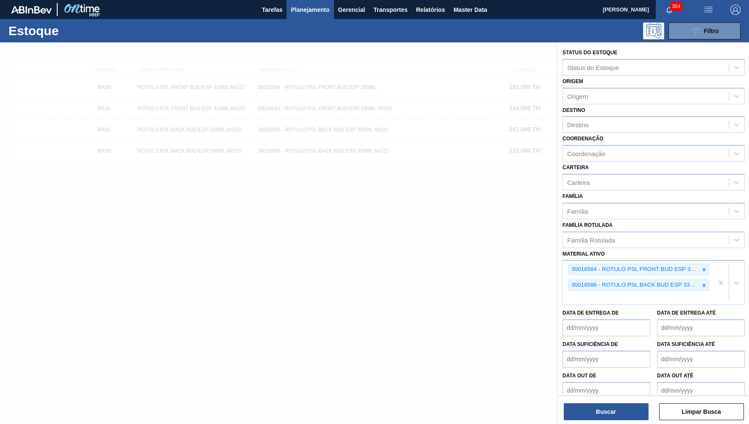
click at [705, 267] on icon at bounding box center [704, 270] width 6 height 6
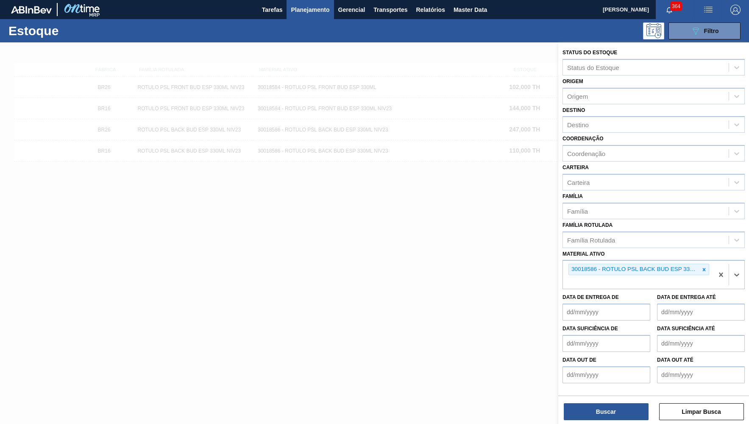
click at [705, 267] on icon at bounding box center [704, 270] width 6 height 6
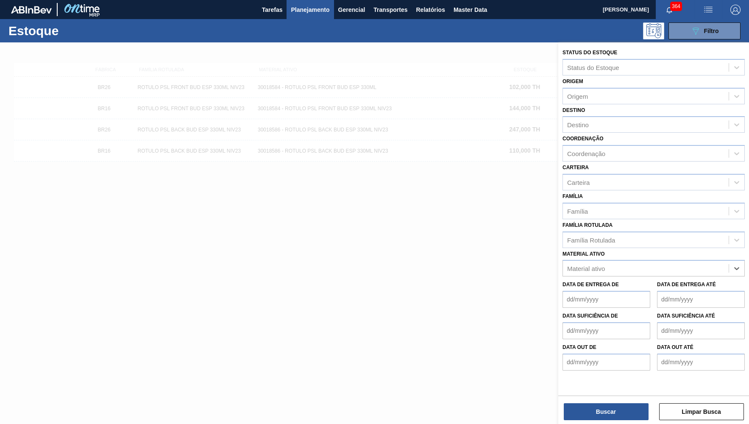
paste ativo "30018585"
type ativo "30018585"
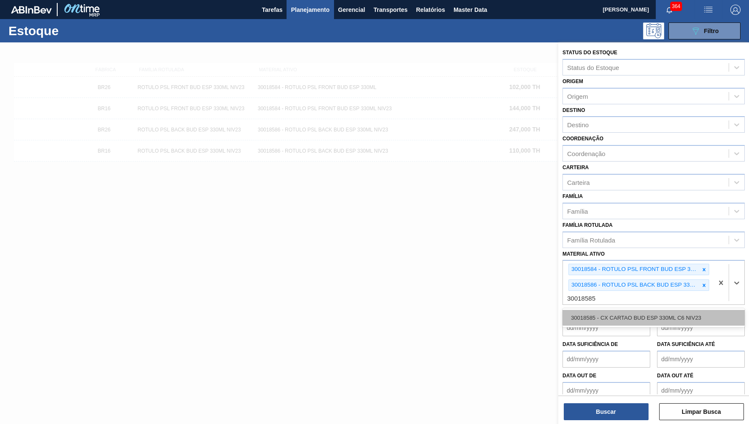
click at [619, 310] on div "30018585 - CX CARTAO BUD ESP 330ML C6 NIV23" at bounding box center [653, 318] width 182 height 16
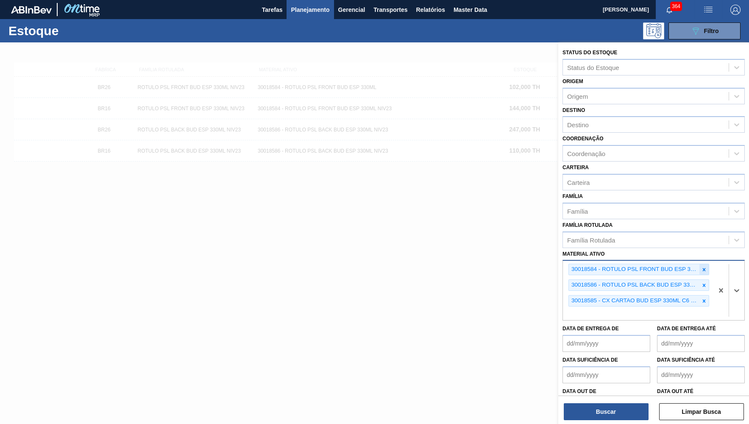
click at [704, 267] on icon at bounding box center [704, 270] width 6 height 6
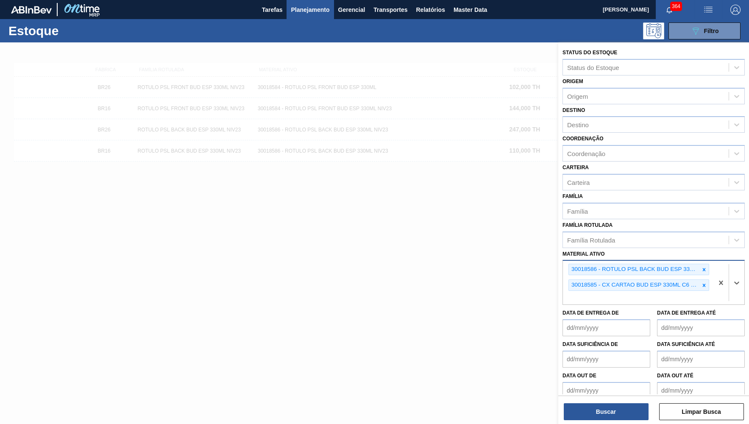
click at [704, 267] on icon at bounding box center [704, 270] width 6 height 6
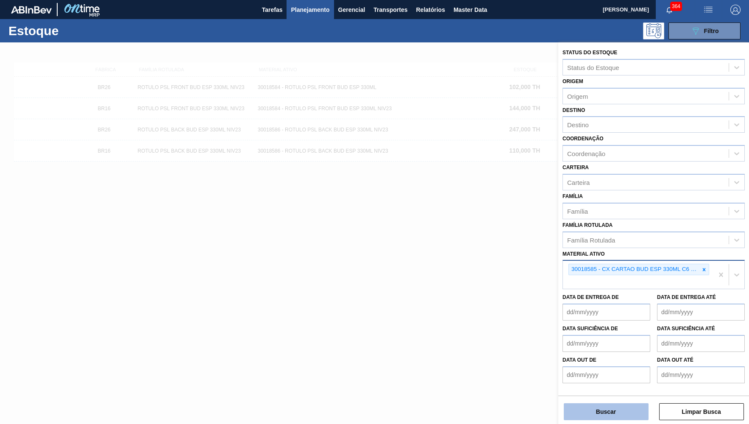
click at [617, 417] on button "Buscar" at bounding box center [606, 411] width 85 height 17
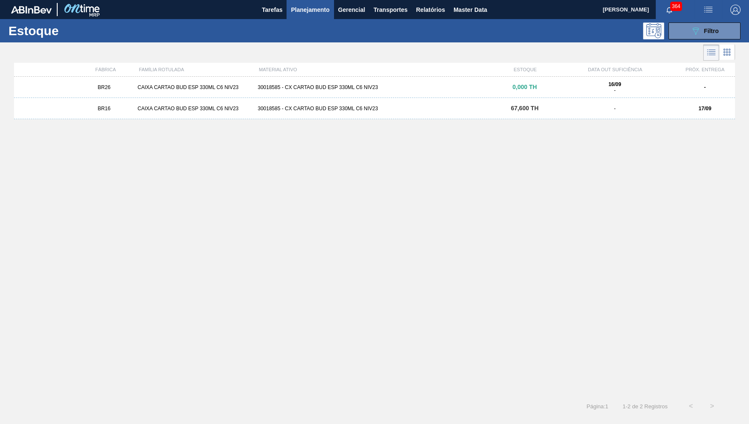
click at [551, 109] on div "67,600 TH" at bounding box center [525, 108] width 60 height 6
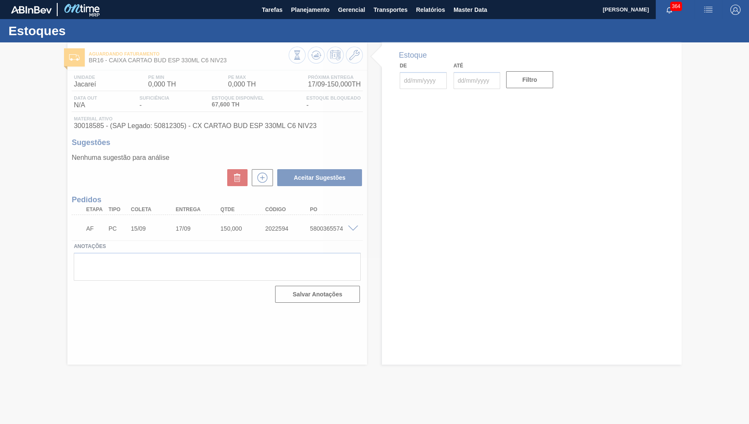
type input "[DATE]"
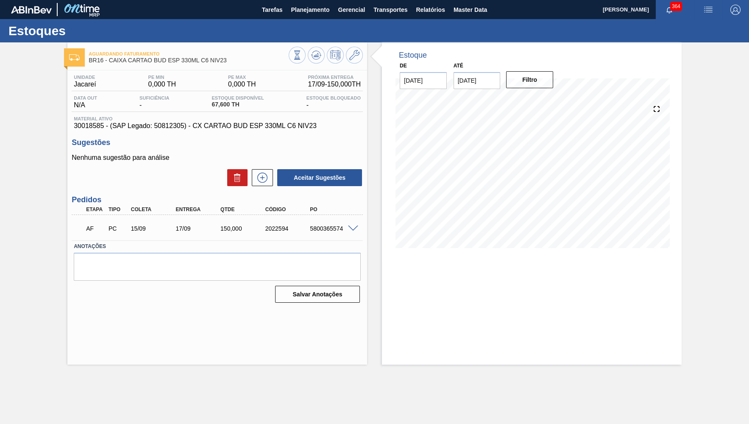
click at [354, 227] on span at bounding box center [353, 228] width 10 height 6
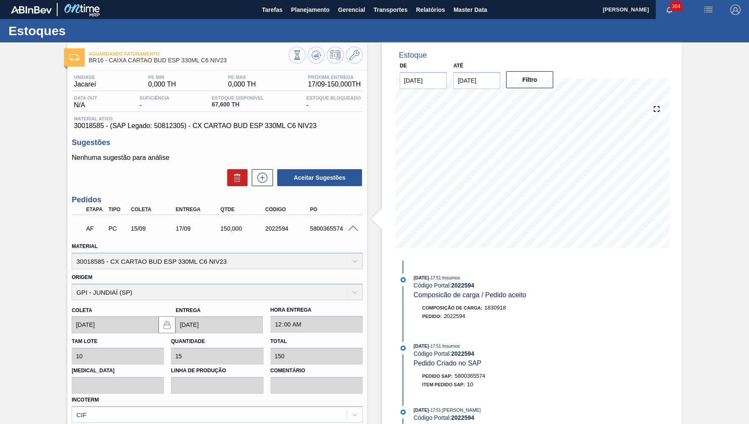
click at [230, 124] on span "30018585 - (SAP Legado: 50812305) - CX CARTAO BUD ESP 330ML C6 NIV23" at bounding box center [217, 126] width 287 height 8
click at [230, 123] on span "30018585 - (SAP Legado: 50812305) - CX CARTAO BUD ESP 330ML C6 NIV23" at bounding box center [217, 126] width 287 height 8
click at [282, 231] on div "2022594" at bounding box center [288, 228] width 50 height 7
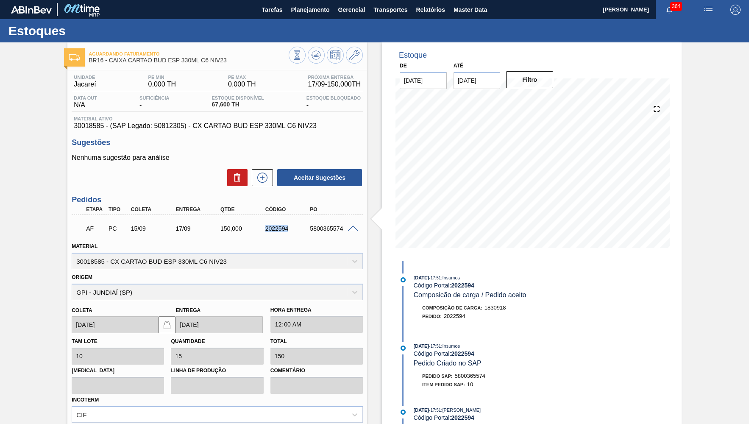
copy div "2022594"
